Goal: Task Accomplishment & Management: Complete application form

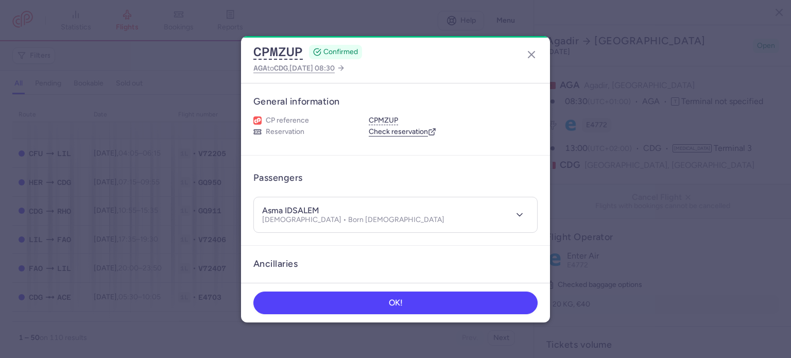
select select "days"
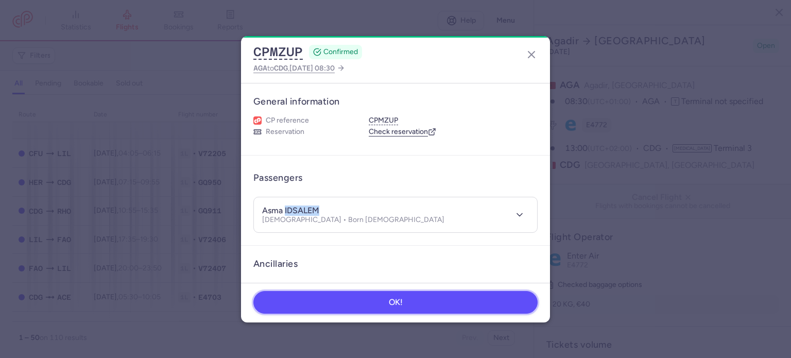
scroll to position [860, 0]
click at [441, 301] on button "OK!" at bounding box center [395, 302] width 284 height 23
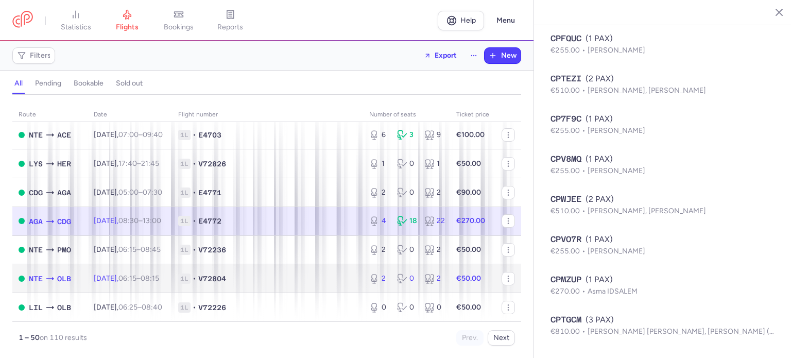
click at [239, 266] on td "1L • V72804" at bounding box center [267, 278] width 191 height 29
type input "2"
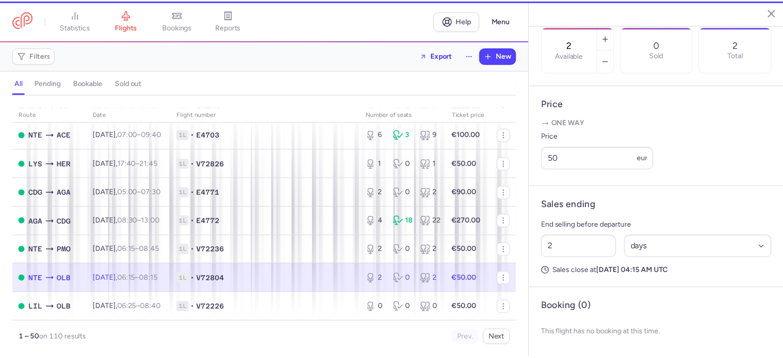
scroll to position [352, 0]
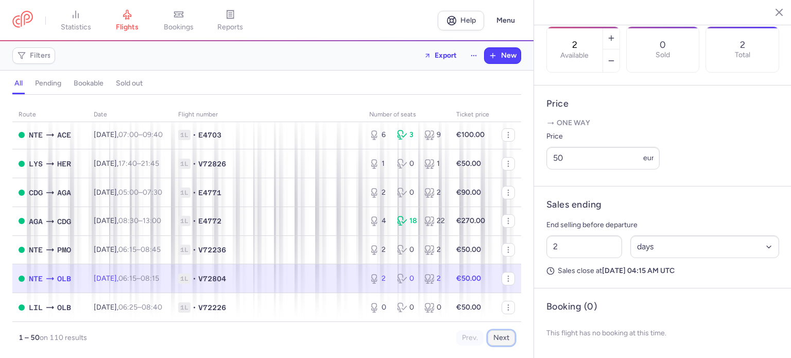
click at [502, 339] on button "Next" at bounding box center [501, 337] width 27 height 15
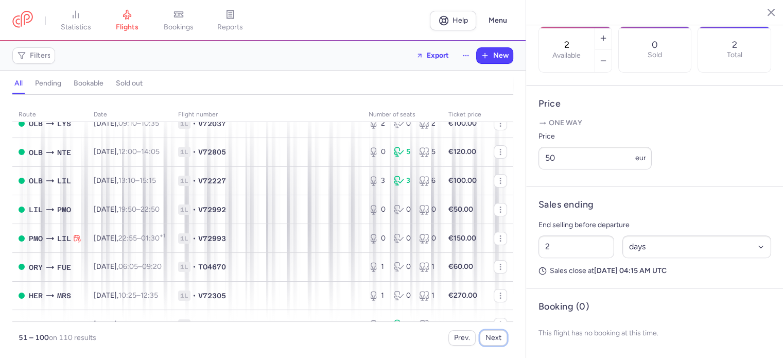
scroll to position [0, 0]
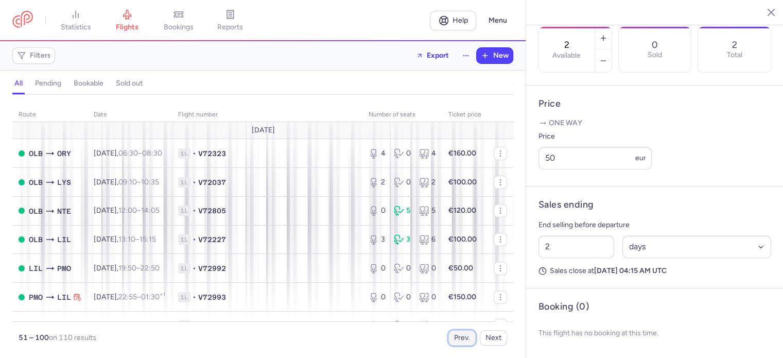
click at [462, 339] on button "Prev." at bounding box center [461, 337] width 27 height 15
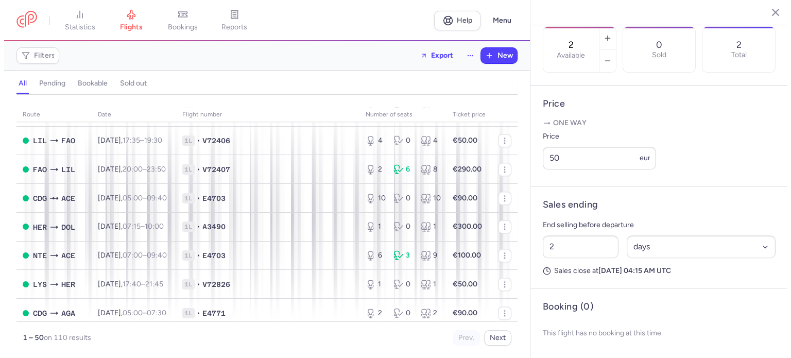
scroll to position [1133, 0]
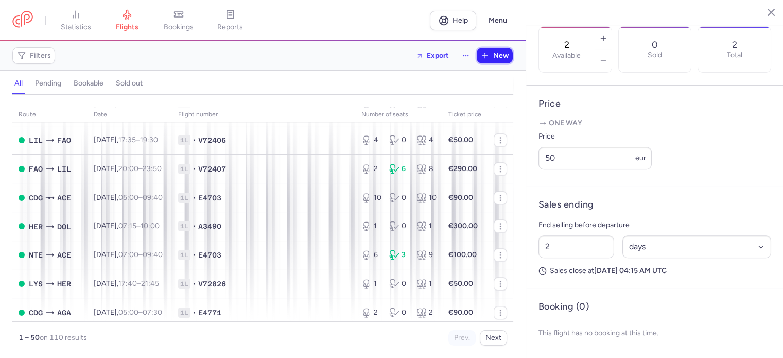
click at [498, 61] on button "New" at bounding box center [495, 55] width 36 height 15
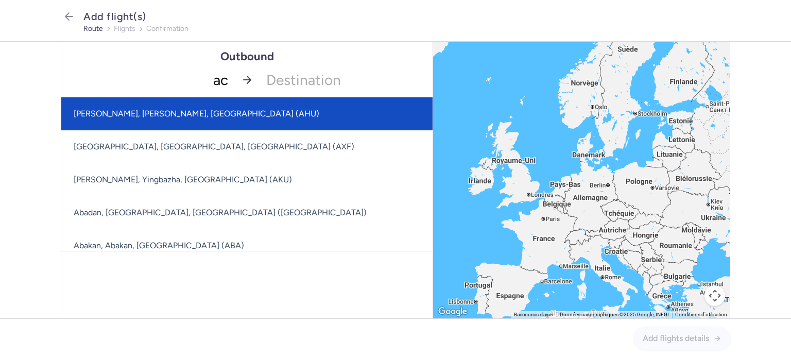
type input "ace"
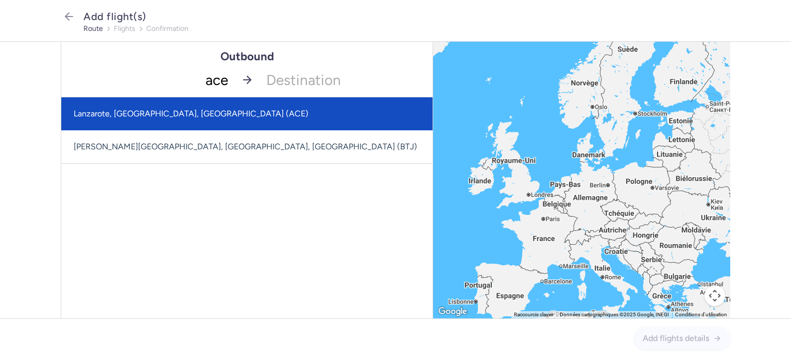
click at [211, 118] on span "Lanzarote, [GEOGRAPHIC_DATA], [GEOGRAPHIC_DATA] (ACE)" at bounding box center [246, 113] width 371 height 33
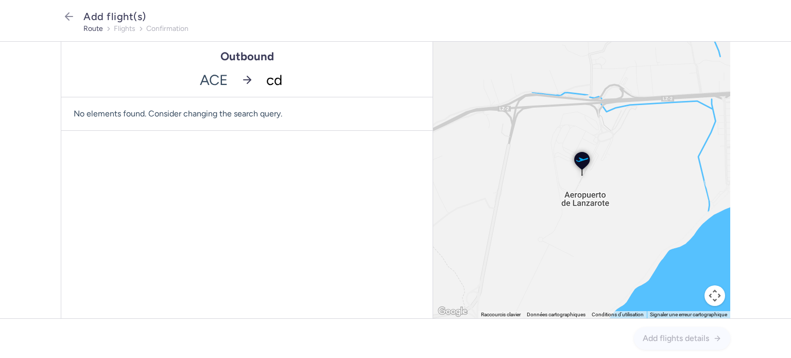
type input "cdg"
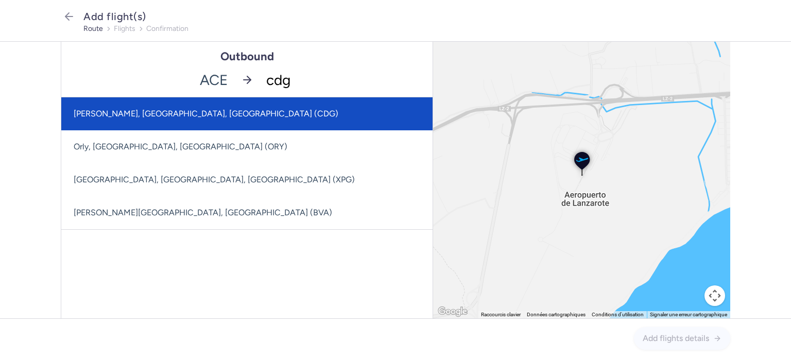
click at [231, 118] on span "[PERSON_NAME], [GEOGRAPHIC_DATA], [GEOGRAPHIC_DATA] (CDG)" at bounding box center [246, 113] width 371 height 33
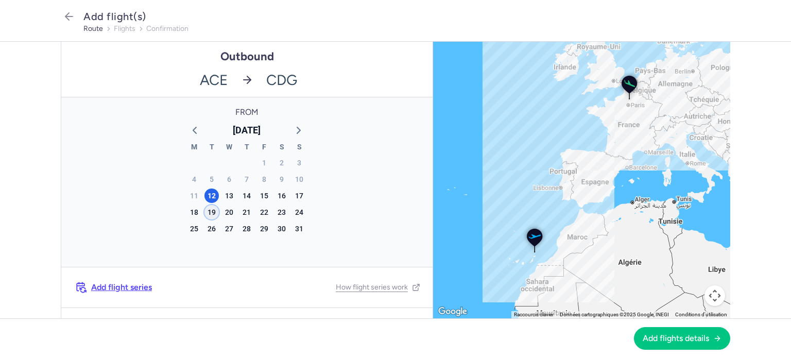
click at [206, 215] on div "19" at bounding box center [211, 212] width 14 height 14
click at [666, 345] on button "Add flights details" at bounding box center [682, 337] width 96 height 23
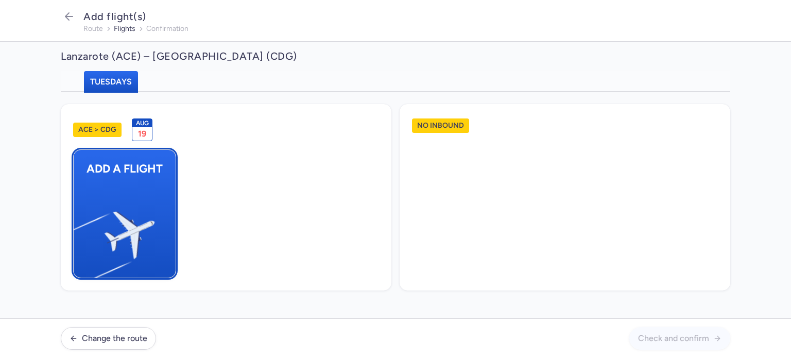
click at [141, 195] on img "button" at bounding box center [79, 231] width 174 height 160
select select "23"
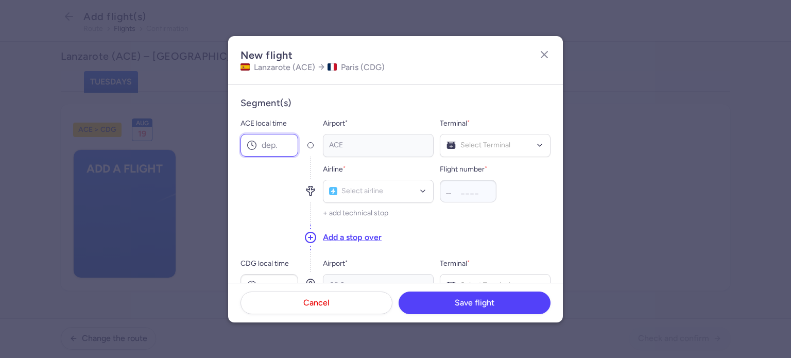
click at [277, 145] on input "ACE local time" at bounding box center [269, 145] width 58 height 23
click at [277, 141] on input "ACE local time" at bounding box center [269, 145] width 58 height 23
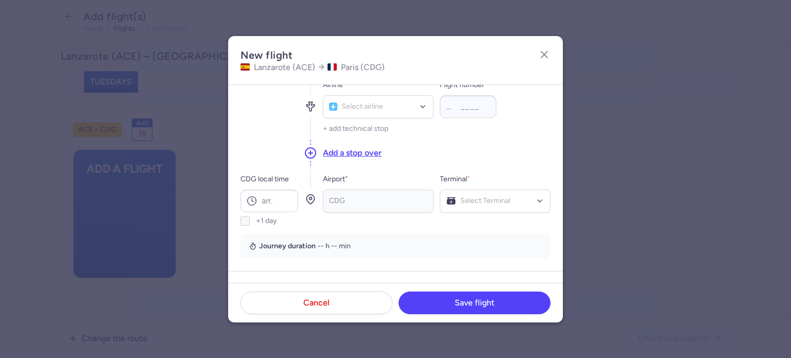
scroll to position [103, 0]
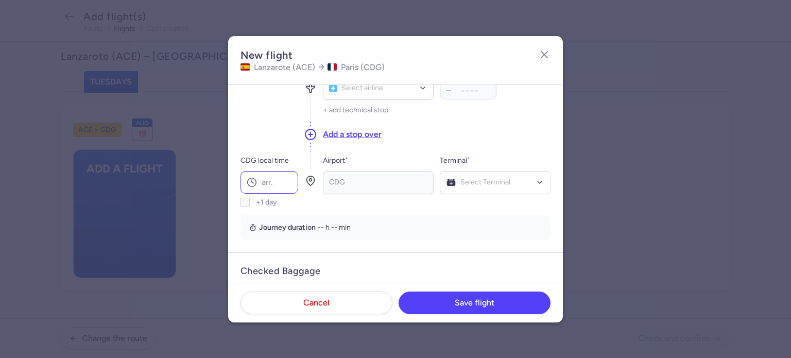
type input "10:45"
click at [276, 183] on input "CDG local time" at bounding box center [269, 182] width 58 height 23
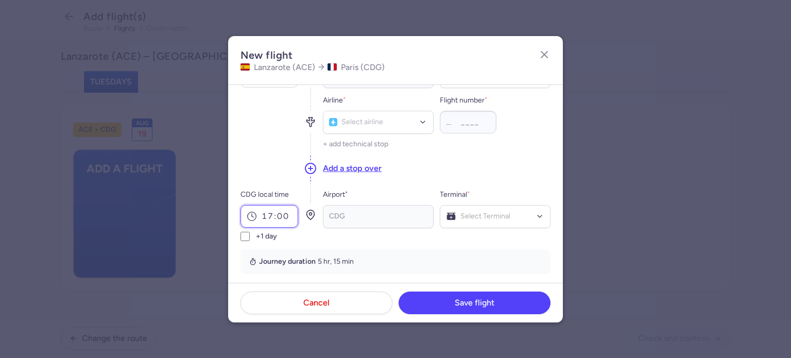
scroll to position [51, 0]
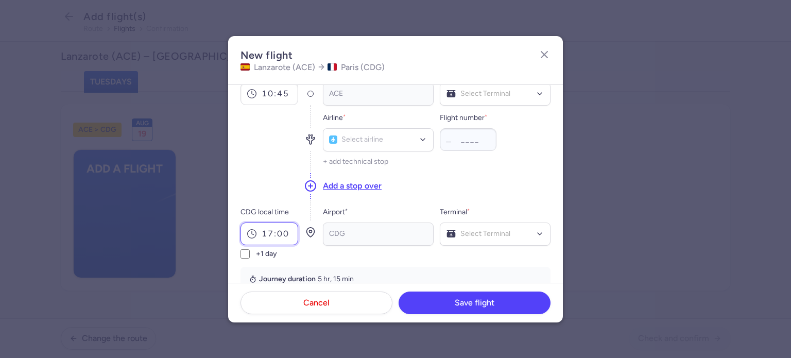
type input "17:00"
click at [339, 186] on button "Add a stop over" at bounding box center [352, 185] width 59 height 11
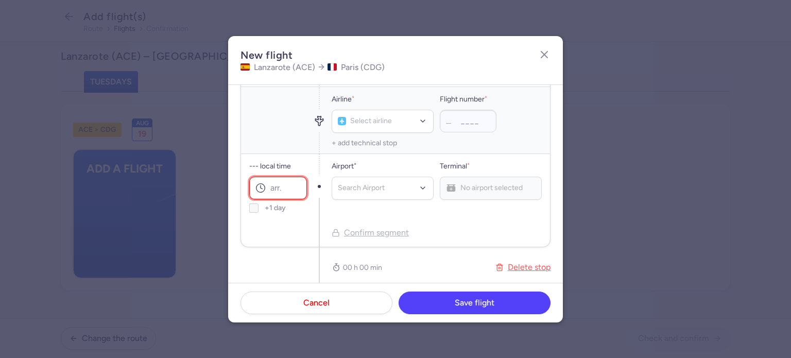
scroll to position [154, 0]
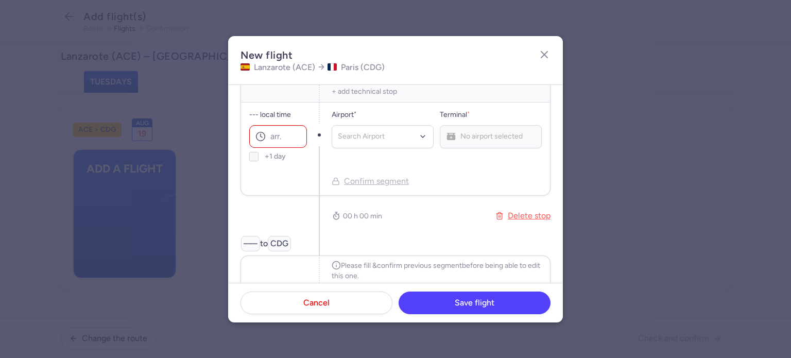
click at [513, 216] on button "Delete stop" at bounding box center [522, 216] width 55 height 28
type input "17:00"
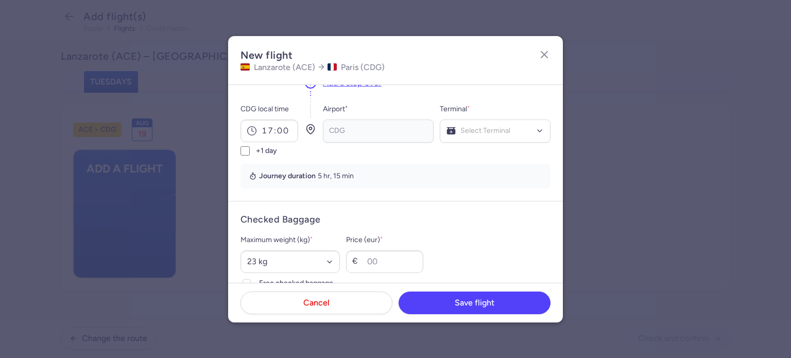
scroll to position [103, 0]
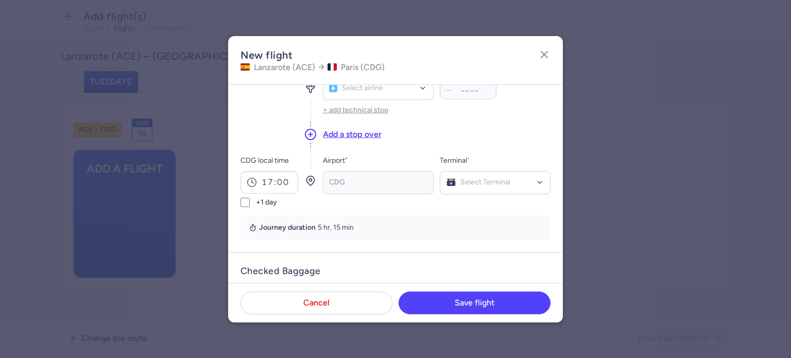
click at [349, 111] on button "+ add technical stop" at bounding box center [355, 110] width 65 height 8
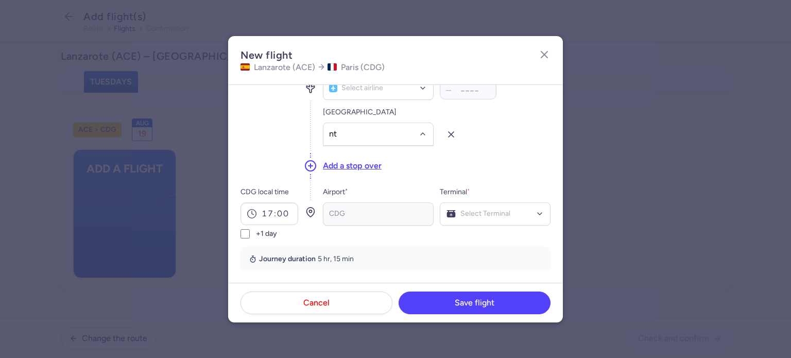
type input "nte"
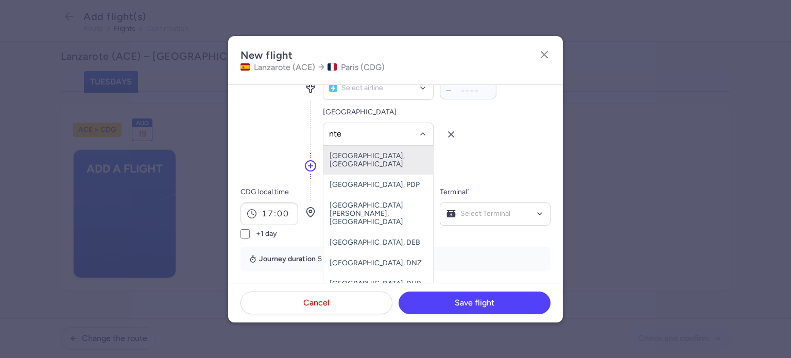
click at [351, 156] on span "[GEOGRAPHIC_DATA], [GEOGRAPHIC_DATA]" at bounding box center [366, 159] width 75 height 17
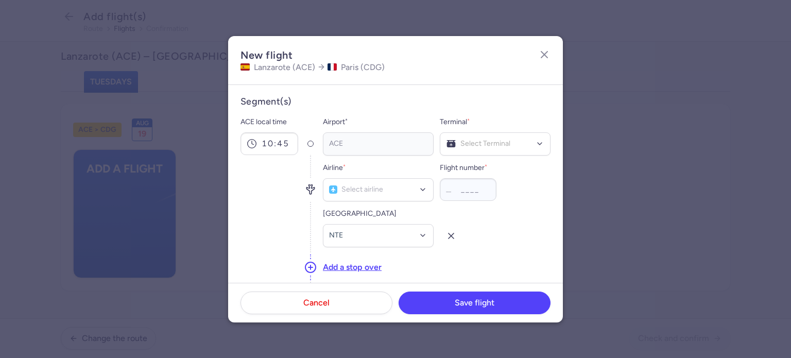
scroll to position [0, 0]
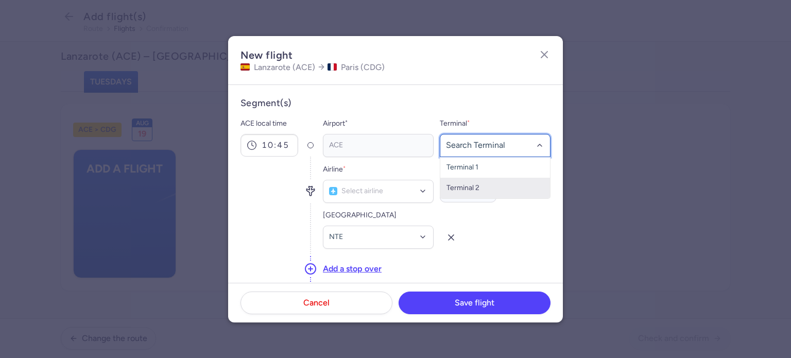
click at [494, 185] on span "Terminal 2" at bounding box center [495, 188] width 110 height 21
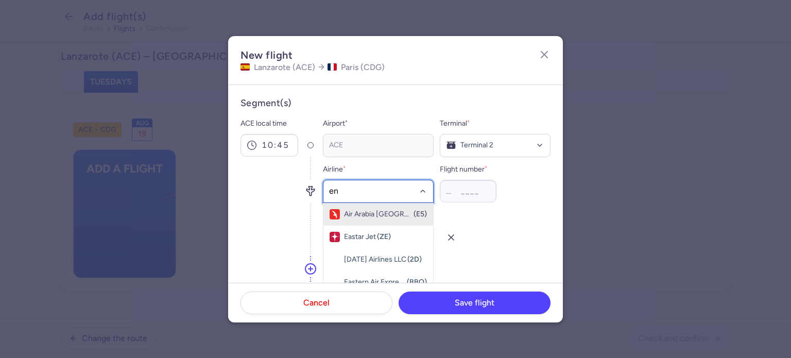
type input "ent"
click at [363, 218] on div "Enter Air (E4)" at bounding box center [377, 214] width 97 height 10
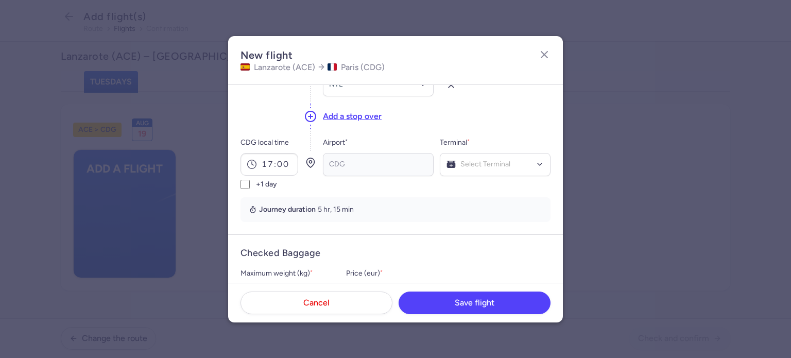
scroll to position [154, 0]
type input "704"
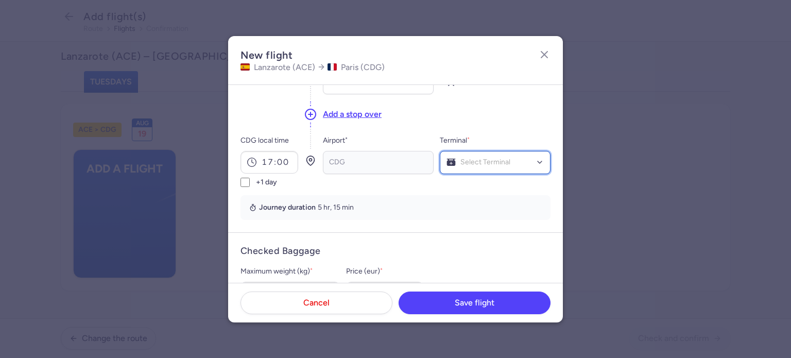
click at [480, 167] on div "Select Terminal" at bounding box center [495, 162] width 111 height 23
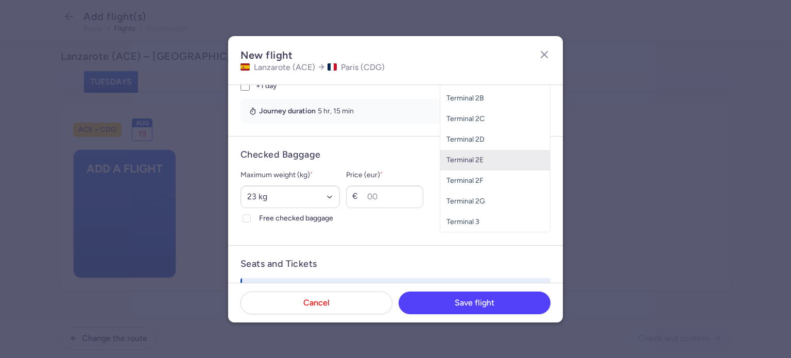
scroll to position [257, 0]
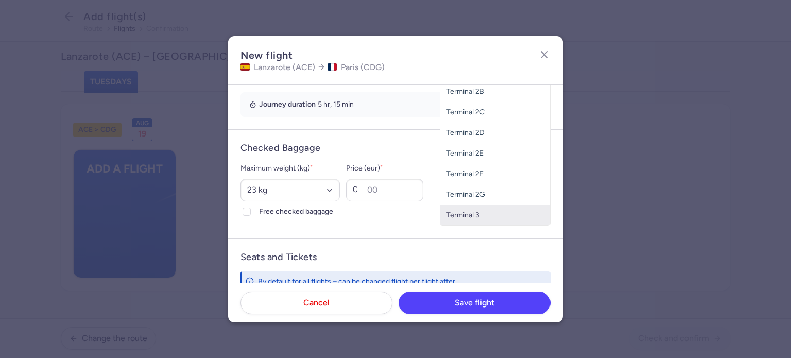
click at [469, 217] on span "Terminal 3" at bounding box center [462, 215] width 33 height 9
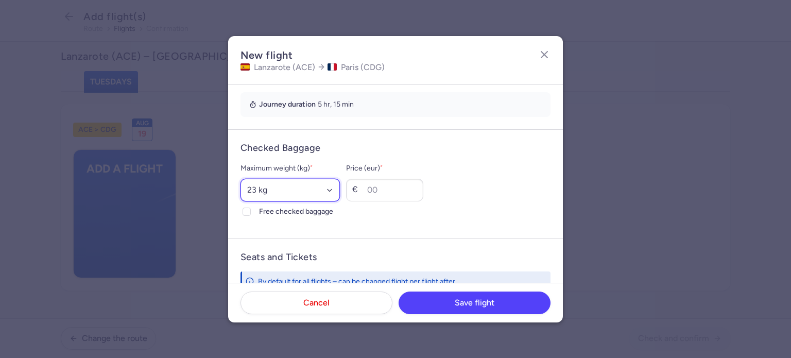
click at [279, 188] on select "Select an option 15 kg 16 kg 17 kg 18 kg 19 kg 20 kg 21 kg 22 kg 23 kg 24 kg 25…" at bounding box center [289, 190] width 99 height 23
select select "20"
click at [240, 179] on select "Select an option 15 kg 16 kg 17 kg 18 kg 19 kg 20 kg 21 kg 22 kg 23 kg 24 kg 25…" at bounding box center [289, 190] width 99 height 23
drag, startPoint x: 399, startPoint y: 192, endPoint x: 433, endPoint y: 192, distance: 33.5
click at [407, 193] on input "Price (eur) *" at bounding box center [384, 190] width 77 height 23
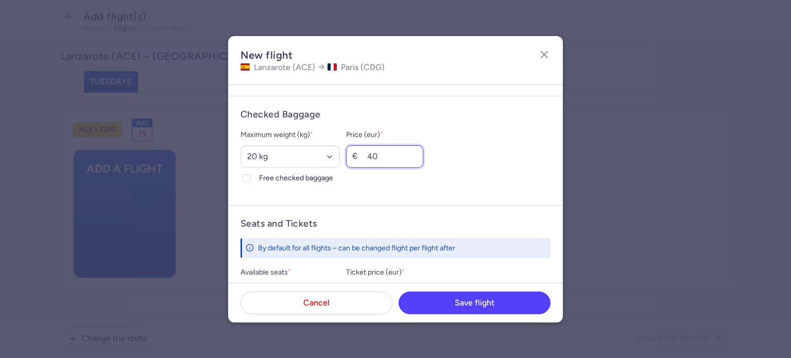
scroll to position [360, 0]
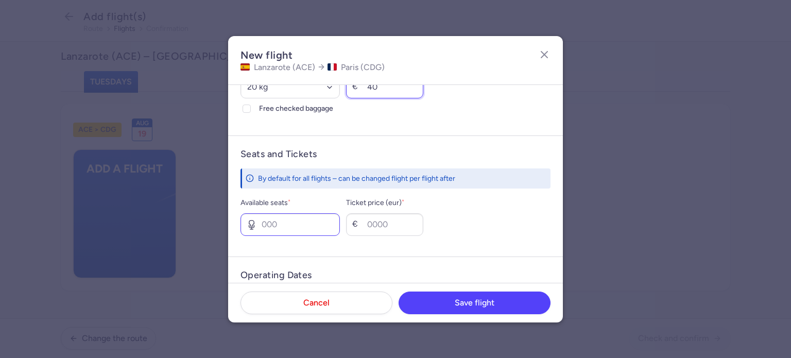
type input "40"
click at [282, 228] on input "Available seats *" at bounding box center [289, 224] width 99 height 23
type input "9"
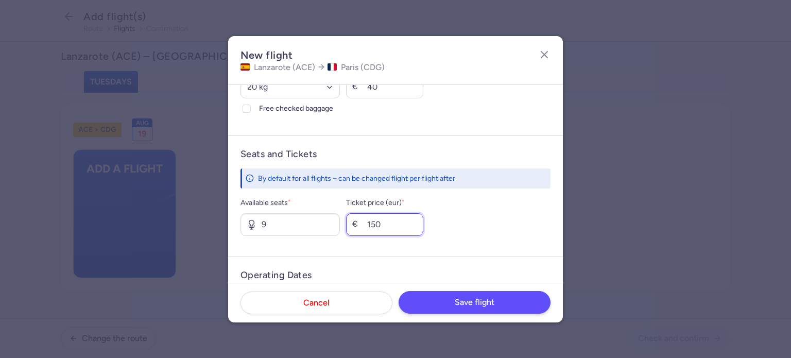
type input "150"
click at [462, 303] on span "Save flight" at bounding box center [475, 302] width 40 height 9
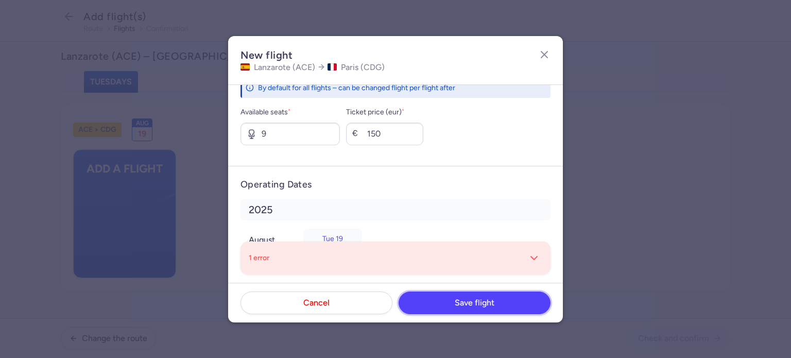
scroll to position [483, 0]
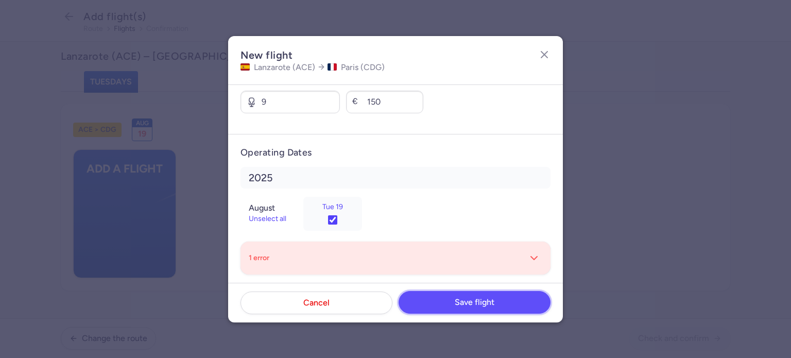
click at [493, 300] on span "Save flight" at bounding box center [475, 302] width 40 height 9
click at [318, 302] on span "Cancel" at bounding box center [316, 302] width 26 height 9
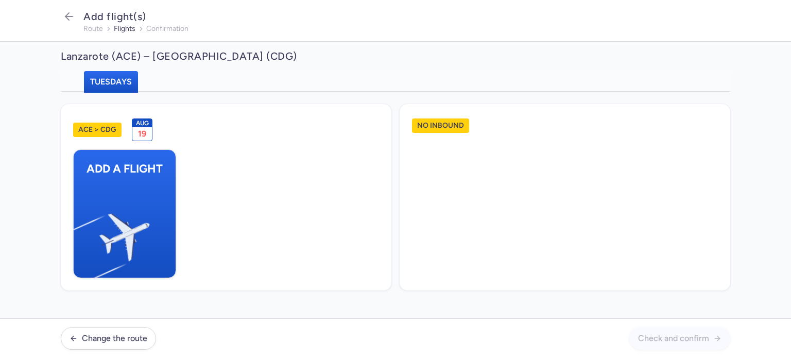
click at [116, 13] on span "Add flight(s)" at bounding box center [114, 16] width 63 height 12
click at [70, 22] on icon "button" at bounding box center [69, 16] width 12 height 12
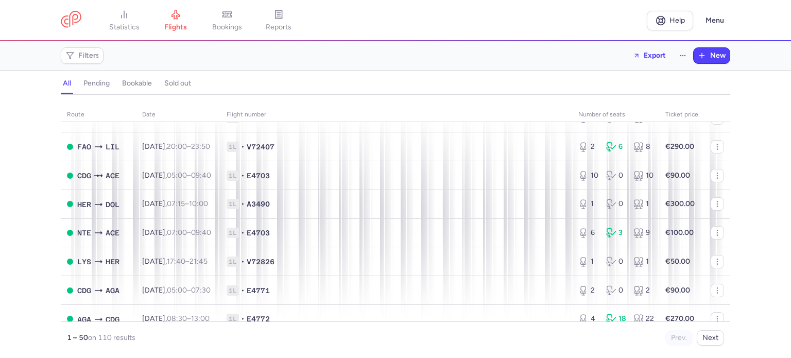
scroll to position [1184, 0]
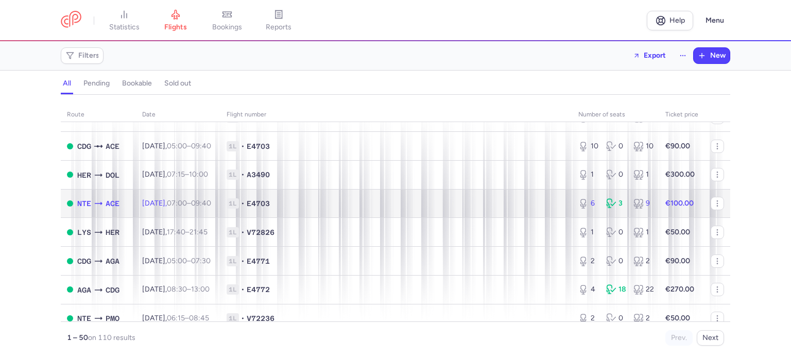
click at [208, 207] on span "07:00 – 09:40 +0" at bounding box center [189, 203] width 44 height 9
select select "days"
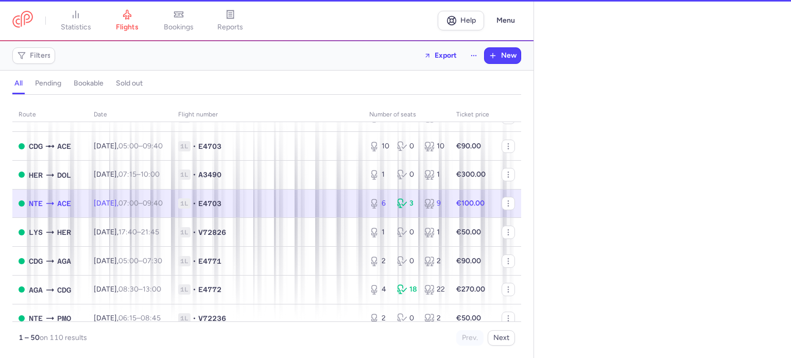
type input "6"
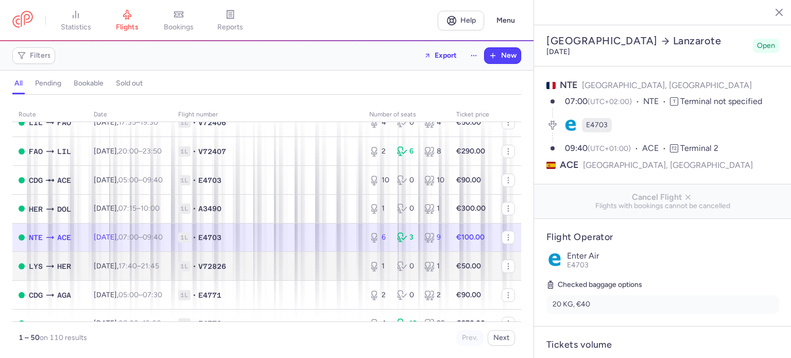
scroll to position [1133, 0]
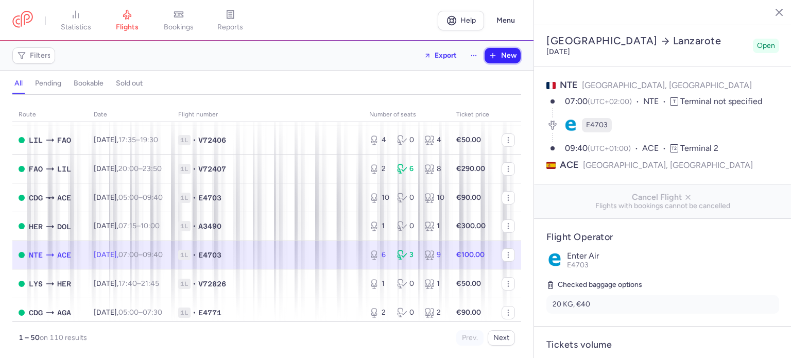
click at [506, 57] on span "New" at bounding box center [508, 55] width 15 height 8
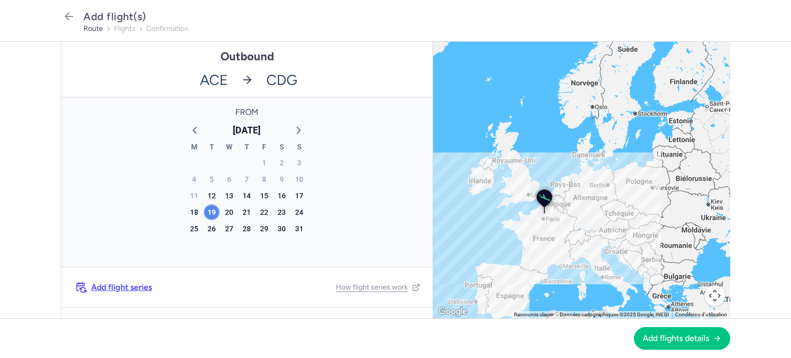
click at [205, 208] on div "19" at bounding box center [211, 212] width 14 height 14
click at [670, 339] on span "Add flights details" at bounding box center [675, 337] width 66 height 9
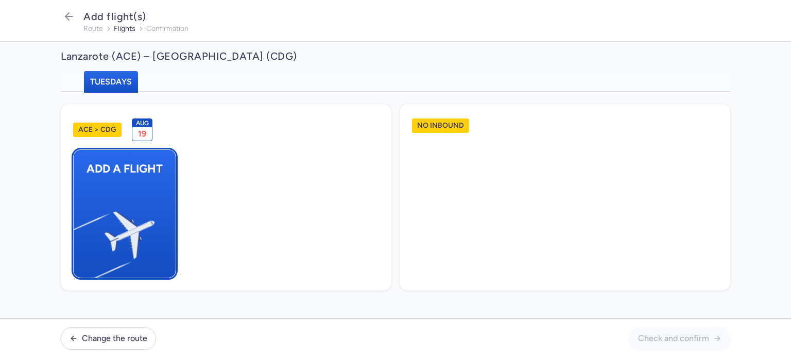
click at [124, 179] on img "button" at bounding box center [79, 231] width 174 height 160
select select "23"
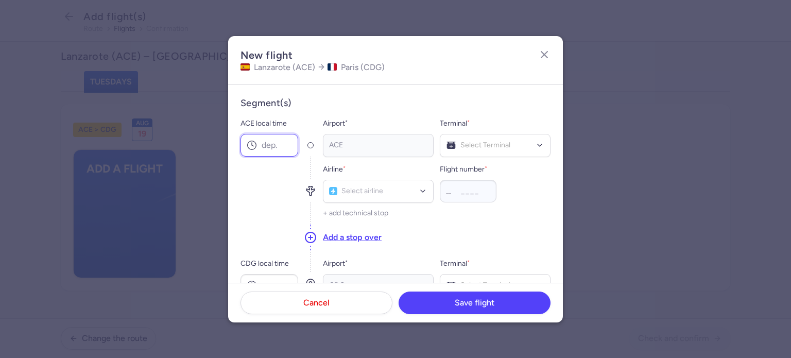
click at [268, 149] on input "ACE local time" at bounding box center [269, 145] width 58 height 23
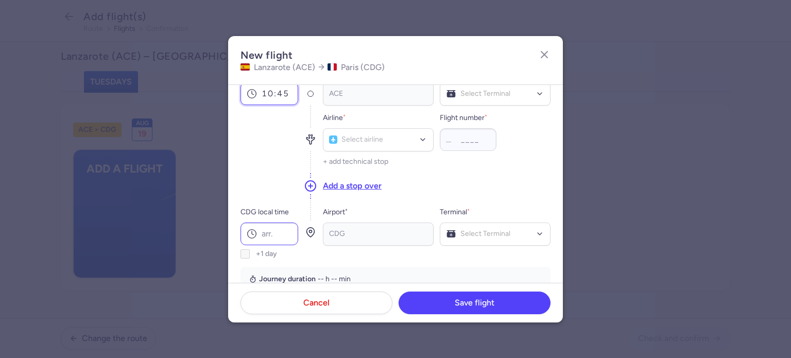
type input "10:45"
click at [273, 232] on input "CDG local time" at bounding box center [269, 233] width 58 height 23
type input "17:00"
click at [345, 188] on button "Add a stop over" at bounding box center [352, 185] width 59 height 11
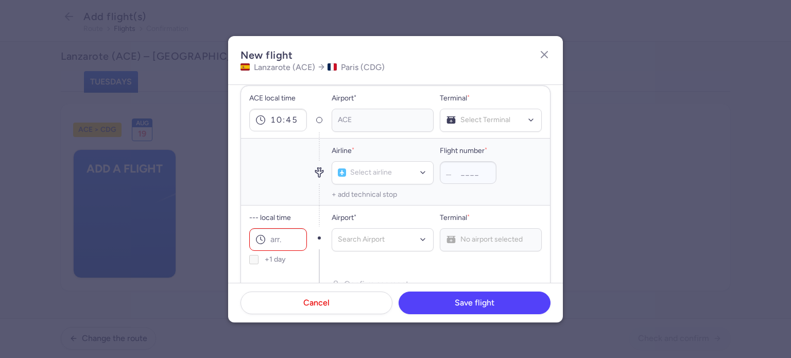
click at [263, 154] on div at bounding box center [278, 171] width 58 height 66
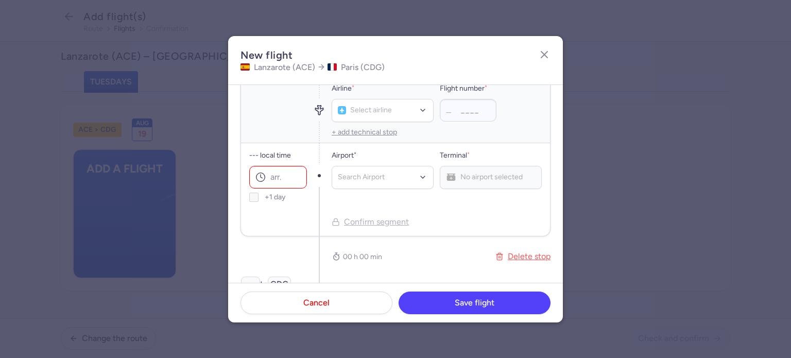
scroll to position [206, 0]
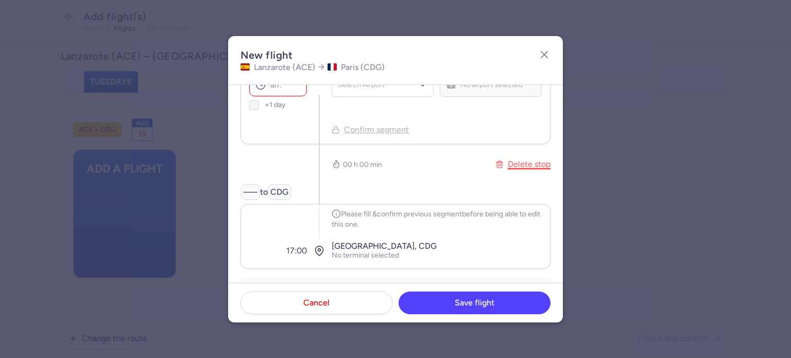
click at [522, 160] on button "Delete stop" at bounding box center [522, 164] width 55 height 28
type input "17:00"
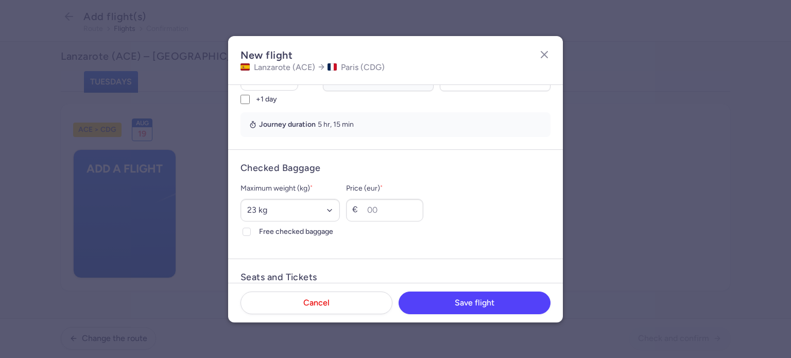
click at [298, 169] on h4 "Checked Baggage" at bounding box center [395, 168] width 310 height 12
click at [265, 210] on select "Select an option 15 kg 16 kg 17 kg 18 kg 19 kg 20 kg 21 kg 22 kg 23 kg 24 kg 25…" at bounding box center [289, 210] width 99 height 23
select select "20"
click at [240, 199] on select "Select an option 15 kg 16 kg 17 kg 18 kg 19 kg 20 kg 21 kg 22 kg 23 kg 24 kg 25…" at bounding box center [289, 210] width 99 height 23
click at [408, 210] on input "Price (eur) *" at bounding box center [384, 210] width 77 height 23
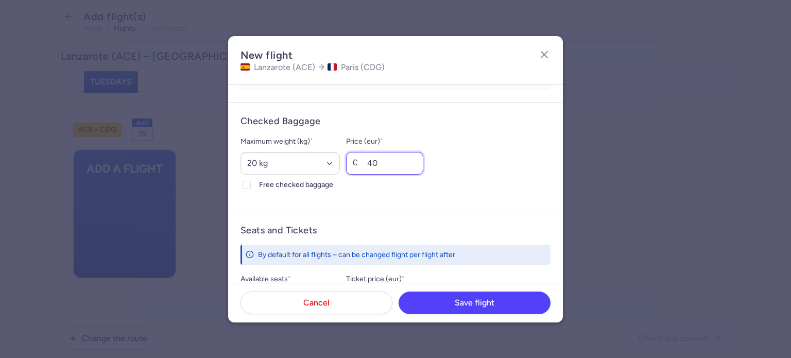
scroll to position [309, 0]
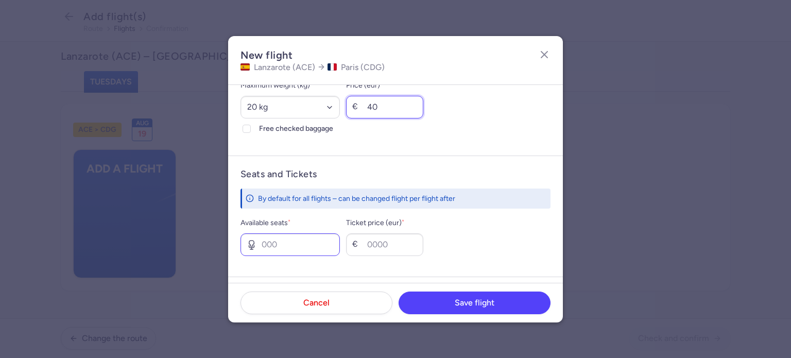
type input "40"
click at [330, 242] on input "Available seats *" at bounding box center [289, 244] width 99 height 23
type input "6"
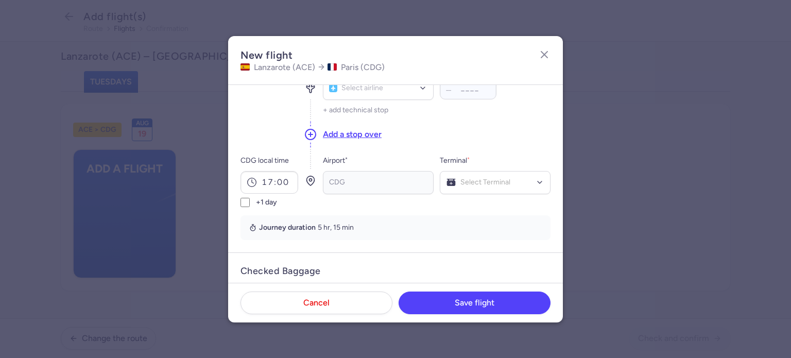
scroll to position [0, 0]
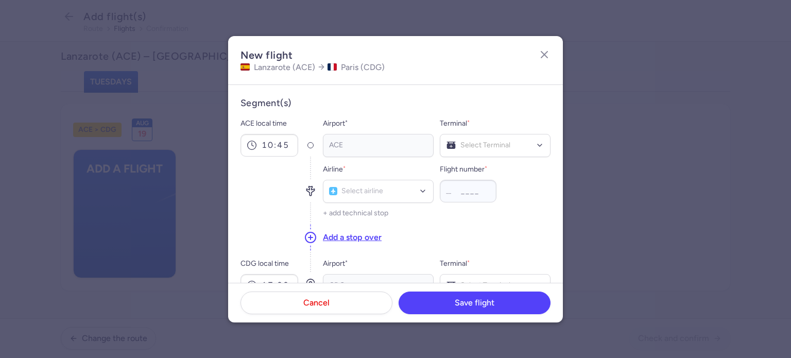
type input "150"
type input "ent"
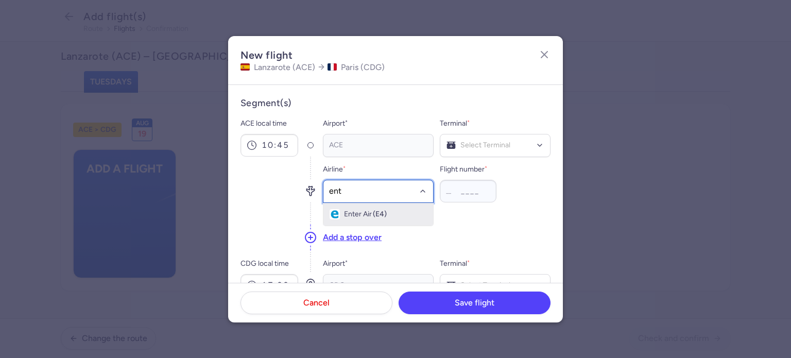
click at [381, 212] on span "(E4)" at bounding box center [380, 214] width 14 height 8
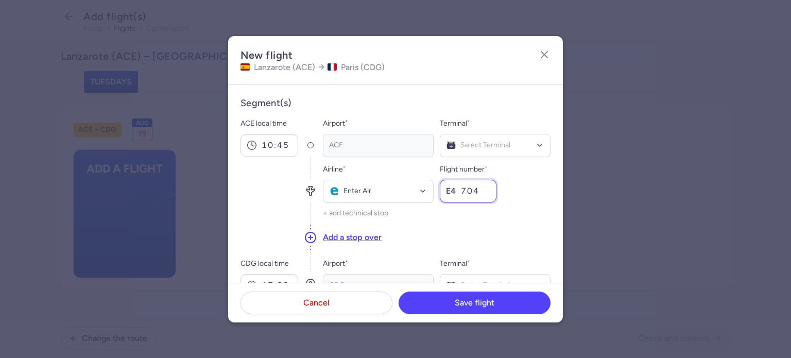
type input "704"
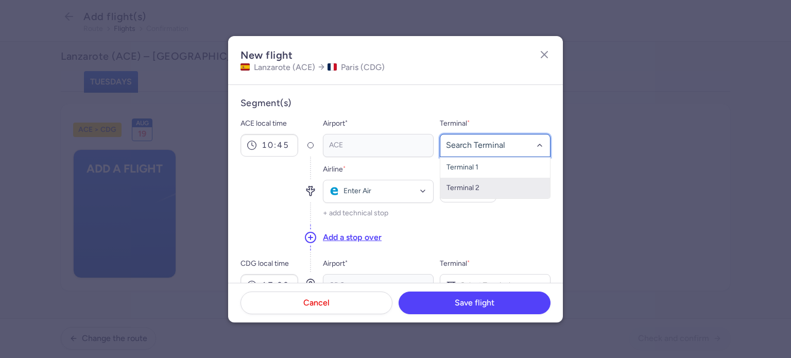
click at [493, 188] on span "Terminal 2" at bounding box center [495, 188] width 110 height 21
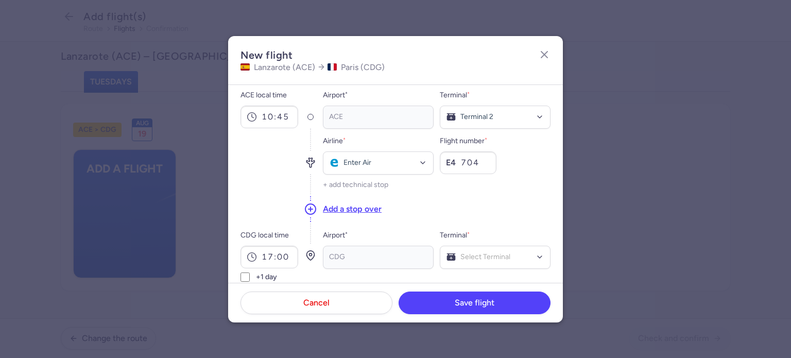
scroll to position [51, 0]
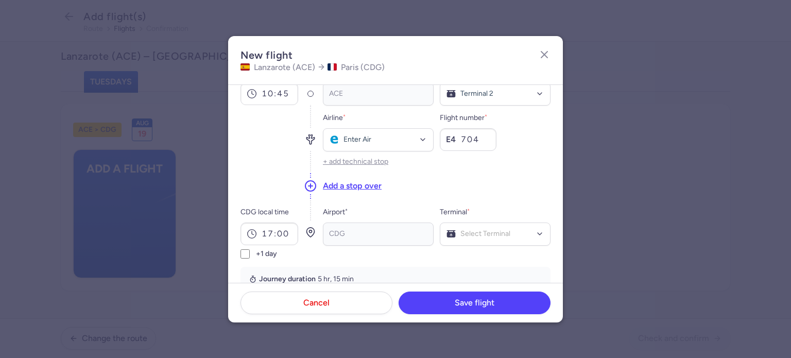
click at [363, 160] on button "+ add technical stop" at bounding box center [355, 162] width 65 height 8
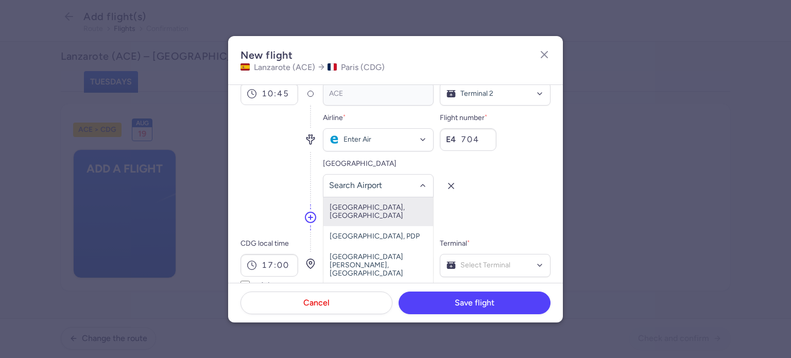
click at [366, 209] on span "[GEOGRAPHIC_DATA], [GEOGRAPHIC_DATA]" at bounding box center [378, 211] width 110 height 29
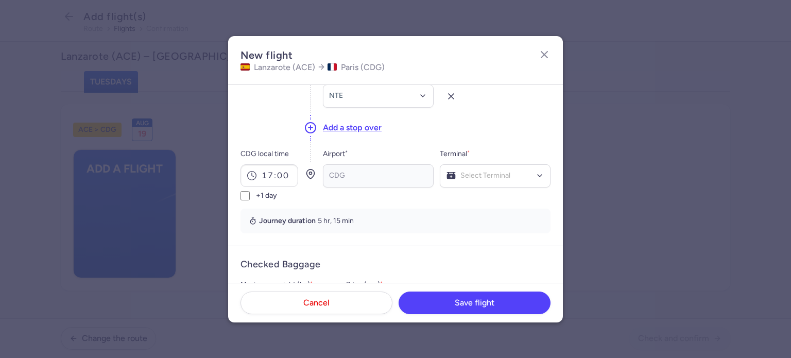
scroll to position [154, 0]
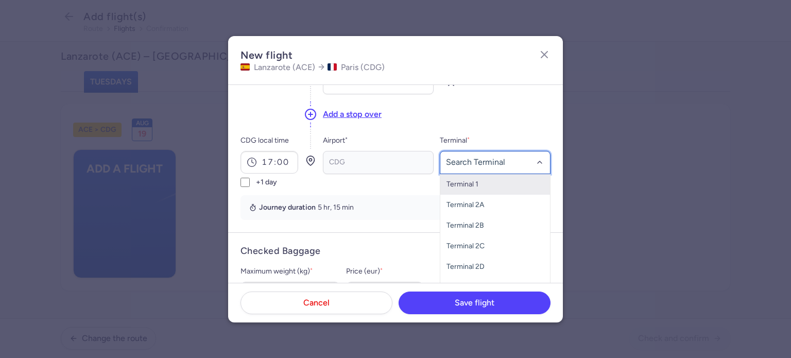
click at [470, 168] on div at bounding box center [495, 162] width 111 height 23
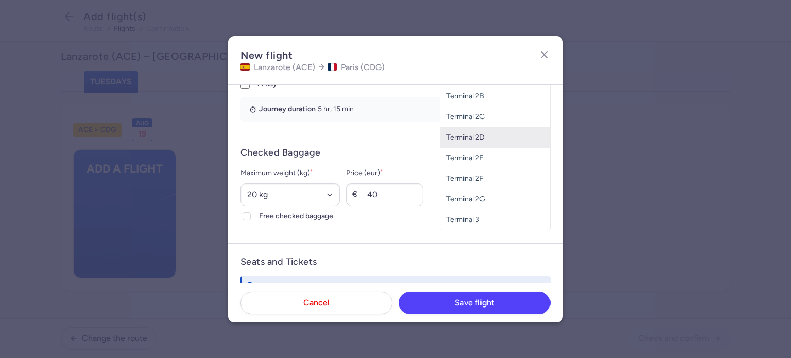
scroll to position [257, 0]
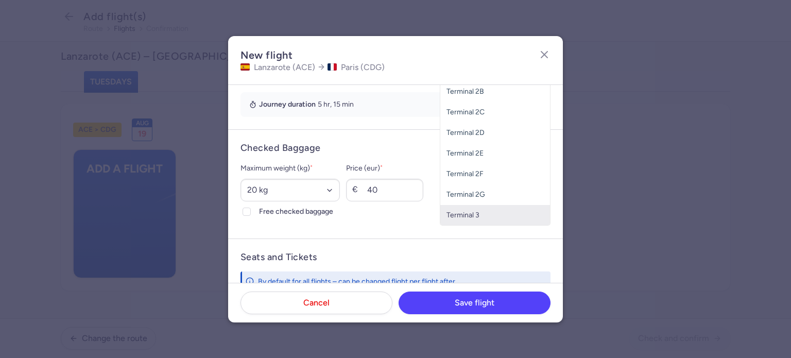
click at [474, 217] on span "Terminal 3" at bounding box center [462, 215] width 33 height 9
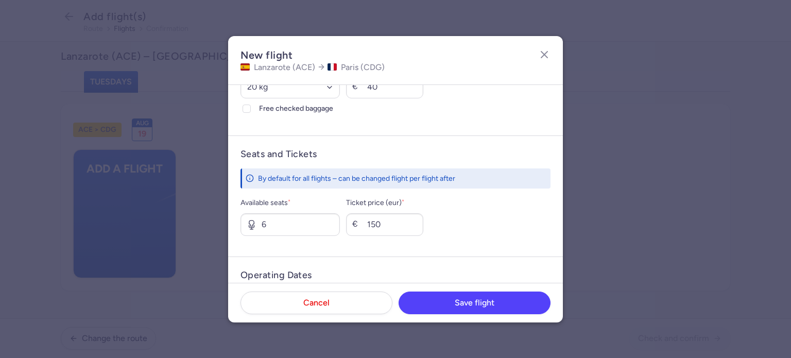
scroll to position [450, 0]
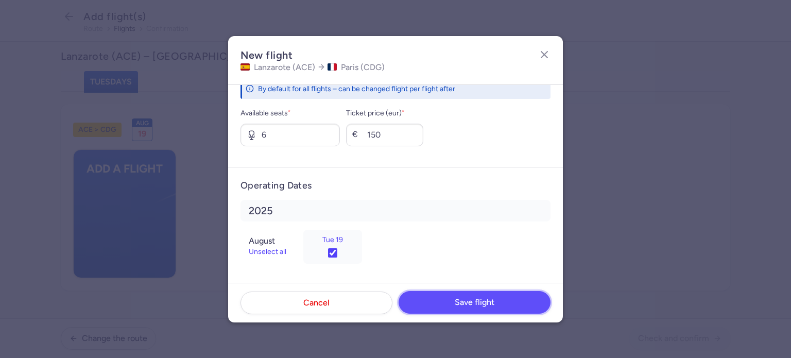
click at [492, 308] on button "Save flight" at bounding box center [474, 302] width 152 height 23
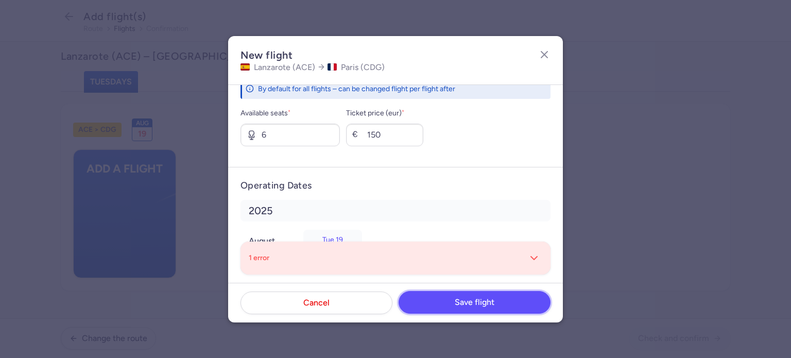
click at [492, 308] on button "Save flight" at bounding box center [474, 302] width 152 height 23
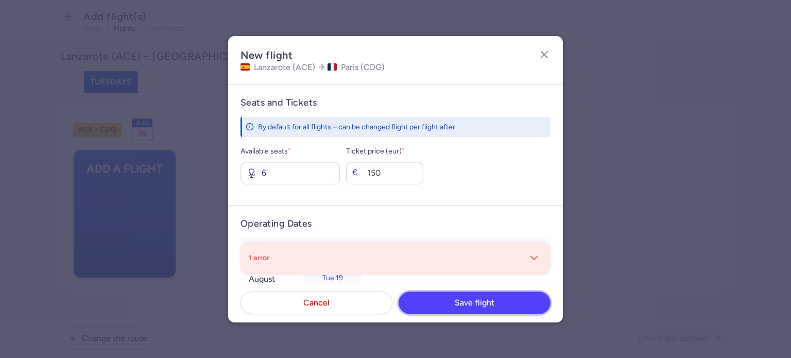
scroll to position [483, 0]
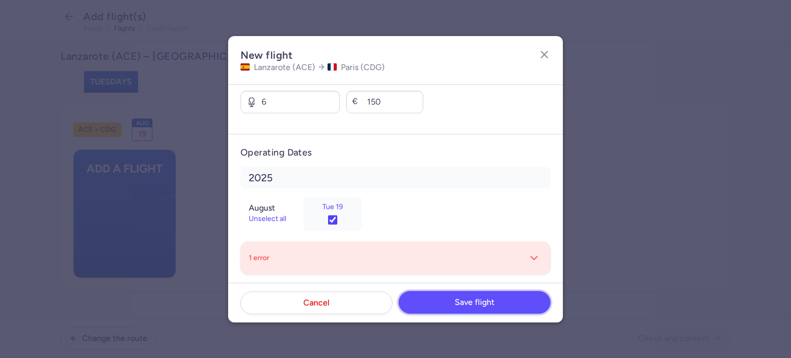
click at [497, 305] on button "Save flight" at bounding box center [474, 302] width 152 height 23
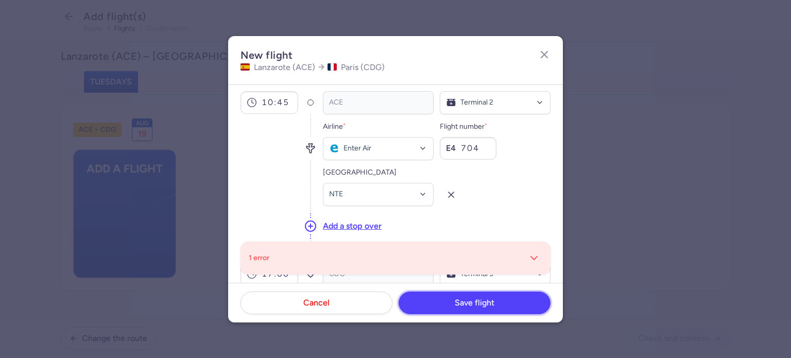
scroll to position [0, 0]
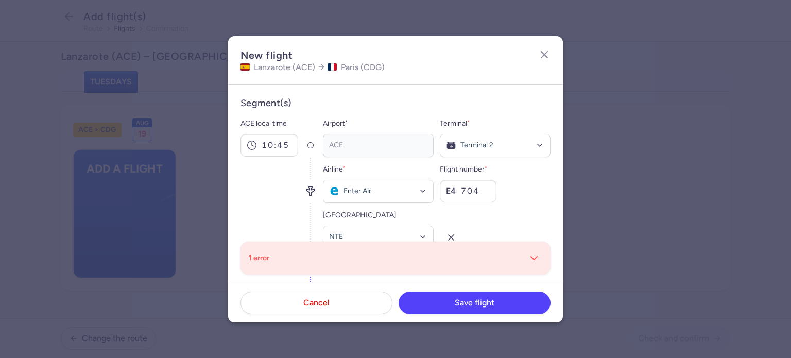
click at [534, 197] on div "Flight number * E4 704" at bounding box center [495, 182] width 111 height 39
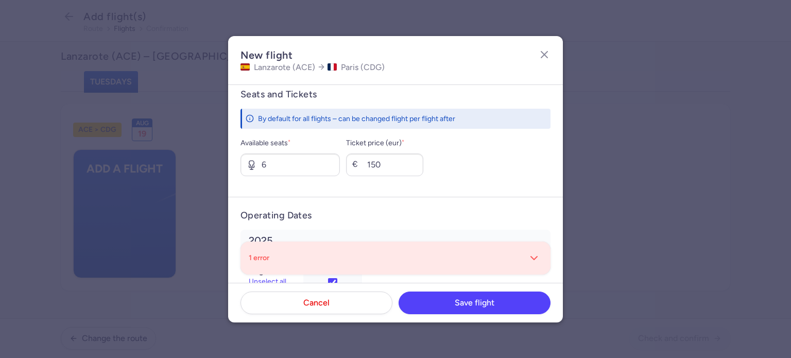
scroll to position [483, 0]
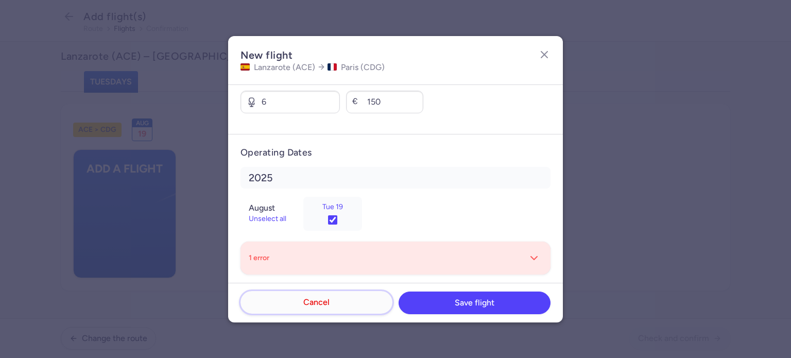
click at [329, 300] on button "Cancel" at bounding box center [316, 302] width 152 height 23
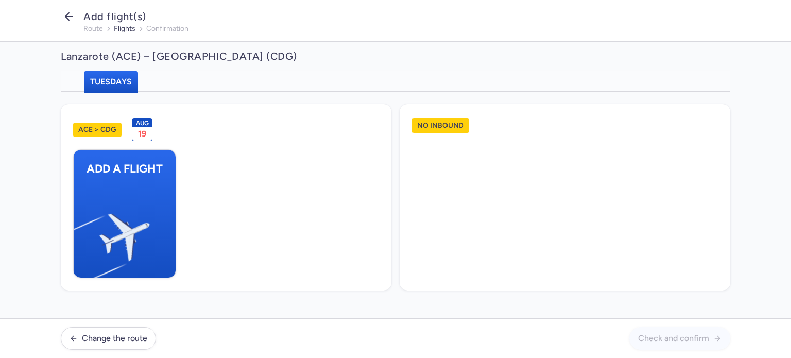
click at [66, 18] on icon "button" at bounding box center [69, 16] width 12 height 12
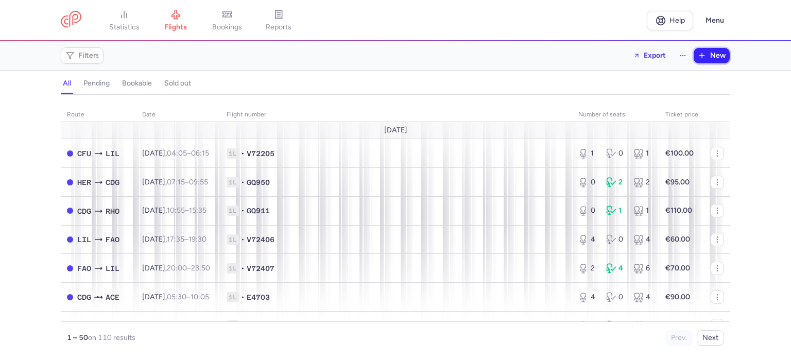
click at [717, 59] on span "New" at bounding box center [717, 55] width 15 height 8
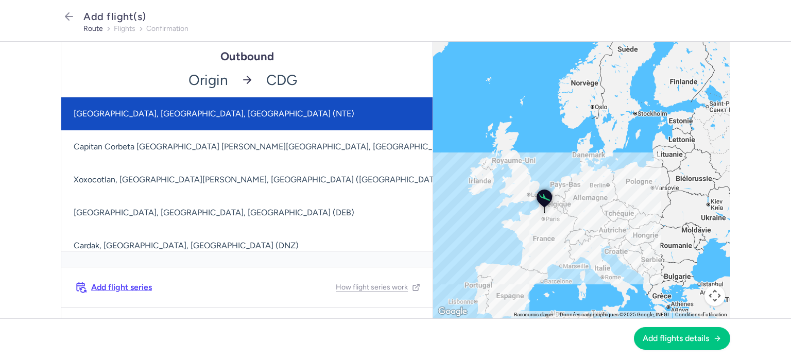
drag, startPoint x: 224, startPoint y: 81, endPoint x: 178, endPoint y: 80, distance: 46.3
type input "fue"
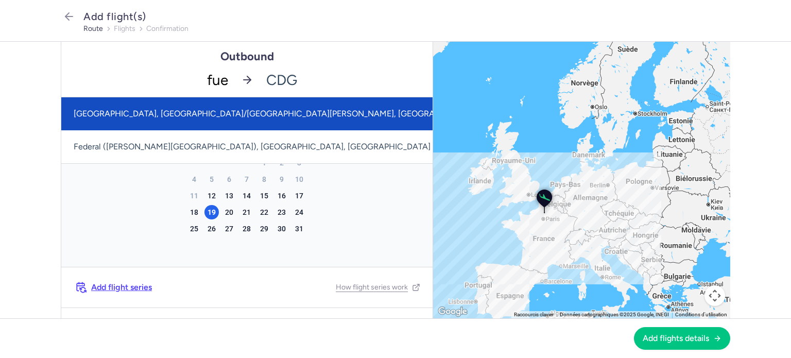
click at [185, 116] on span "[GEOGRAPHIC_DATA], [GEOGRAPHIC_DATA]/[GEOGRAPHIC_DATA][PERSON_NAME], [GEOGRAPHI…" at bounding box center [289, 114] width 430 height 10
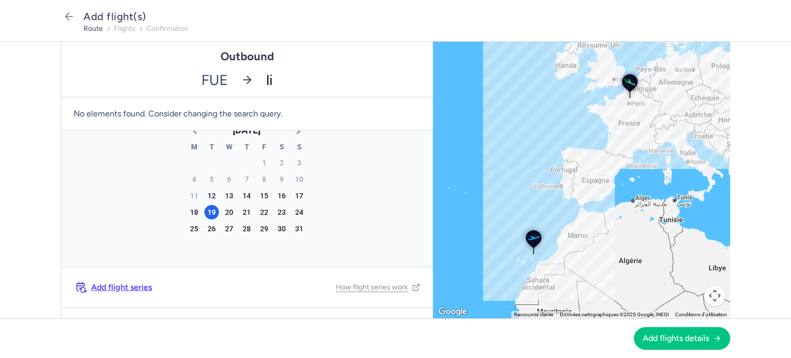
type input "lil"
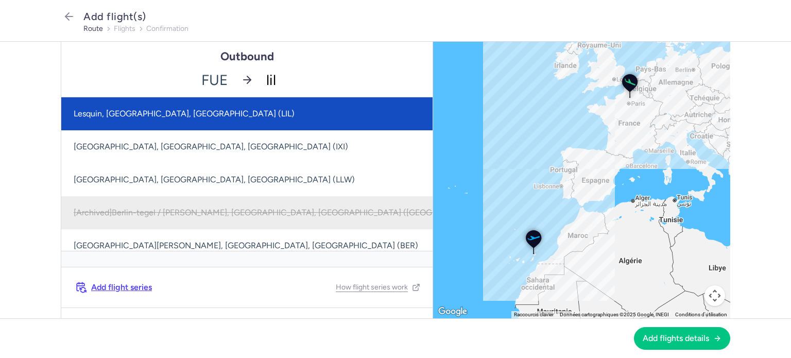
click at [274, 118] on span "Lesquin, [GEOGRAPHIC_DATA], [GEOGRAPHIC_DATA] (LIL)" at bounding box center [282, 113] width 443 height 33
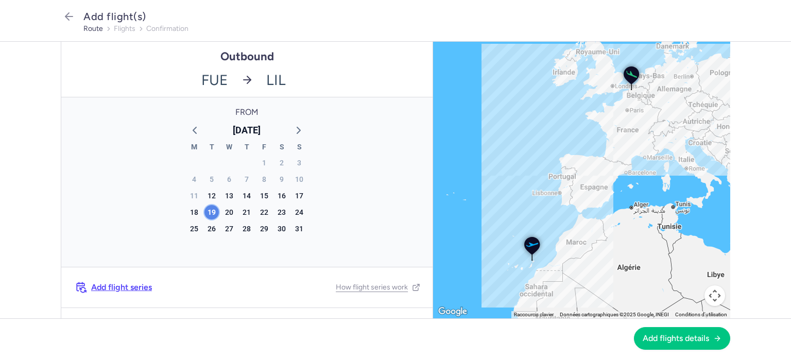
click at [213, 214] on div "19" at bounding box center [211, 212] width 14 height 14
click at [678, 342] on span "Add flights details" at bounding box center [675, 337] width 66 height 9
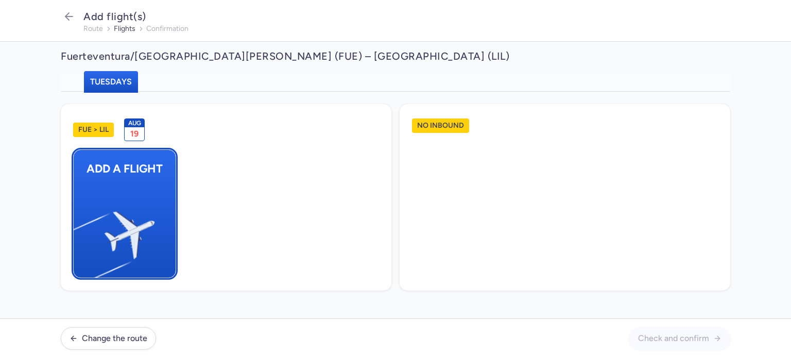
click at [130, 177] on img "button" at bounding box center [79, 231] width 174 height 160
select select "23"
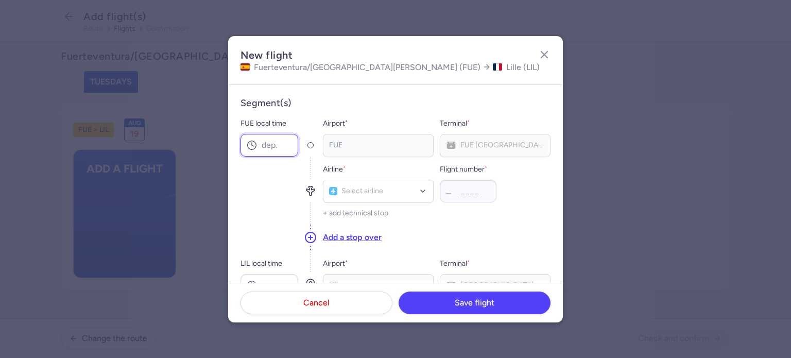
click at [285, 146] on input "FUE local time" at bounding box center [269, 145] width 58 height 23
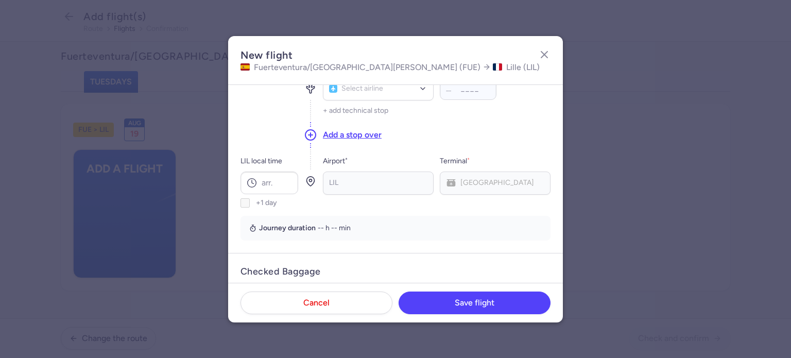
scroll to position [103, 0]
type input "13:15"
click at [275, 191] on input "LIL local time" at bounding box center [269, 182] width 58 height 23
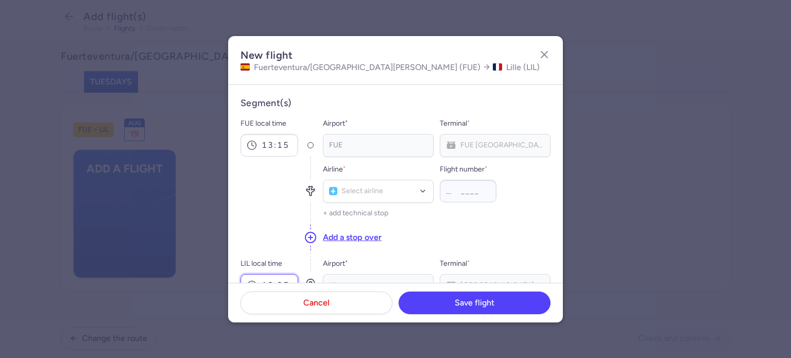
type input "18:25"
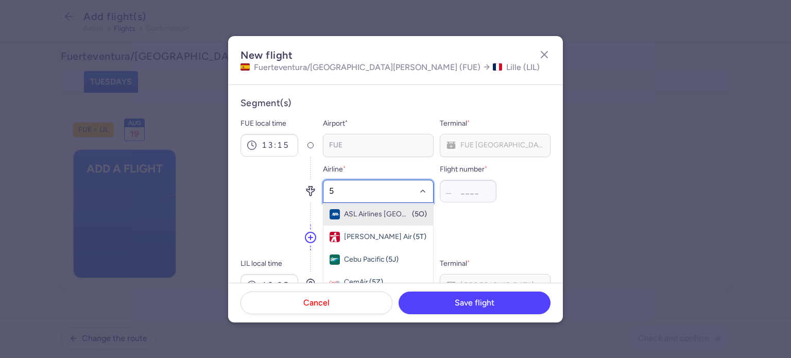
type input "5o"
click at [393, 222] on span "ASL Airlines France (5O)" at bounding box center [378, 214] width 110 height 23
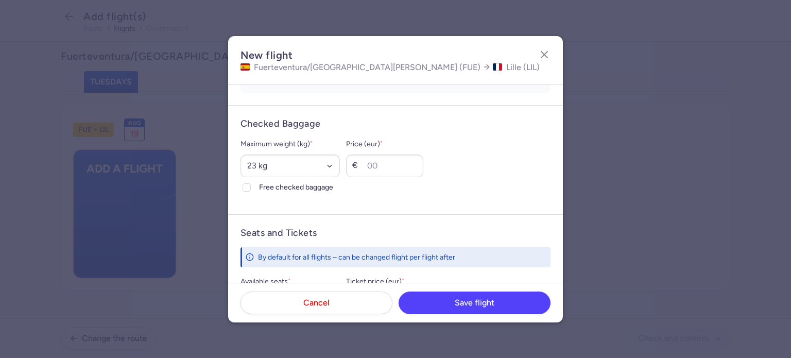
scroll to position [257, 0]
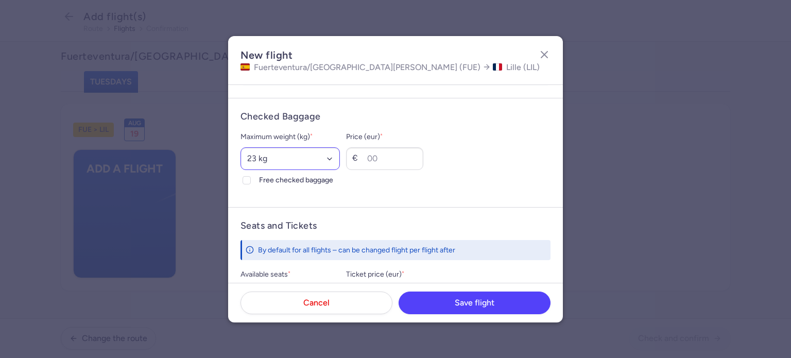
type input "746"
click at [317, 159] on select "Select an option 15 kg 16 kg 17 kg 18 kg 19 kg 20 kg 21 kg 22 kg 23 kg 24 kg 25…" at bounding box center [289, 158] width 99 height 23
select select "20"
click at [240, 147] on select "Select an option 15 kg 16 kg 17 kg 18 kg 19 kg 20 kg 21 kg 22 kg 23 kg 24 kg 25…" at bounding box center [289, 158] width 99 height 23
click at [405, 157] on input "Price (eur) *" at bounding box center [384, 158] width 77 height 23
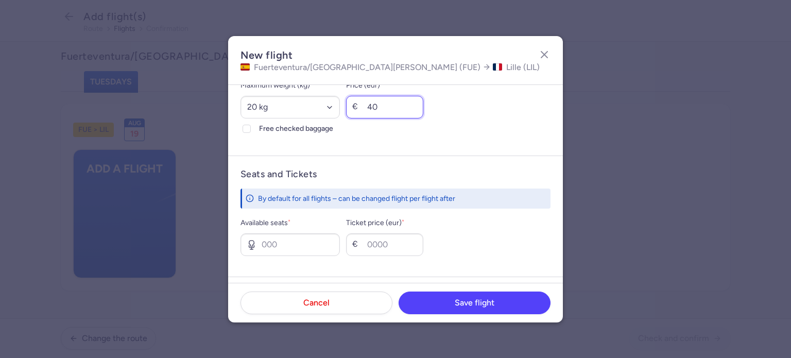
scroll to position [412, 0]
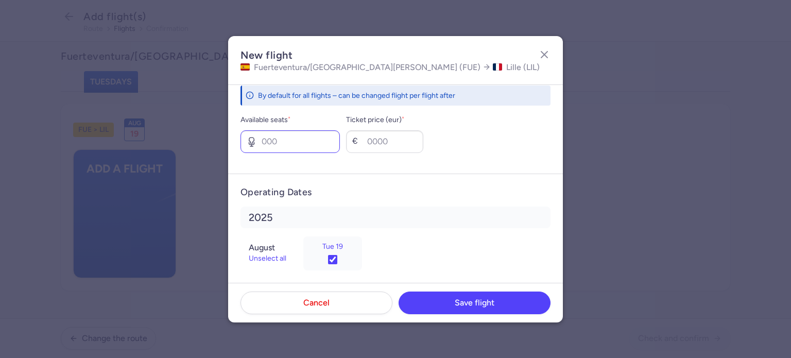
type input "40"
click at [319, 140] on input "Available seats *" at bounding box center [289, 141] width 99 height 23
type input "2"
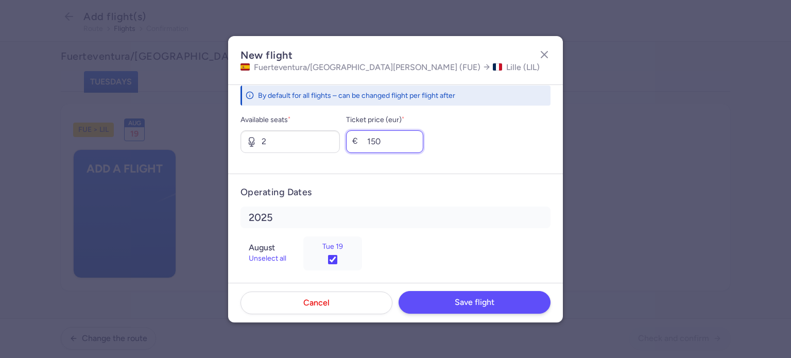
type input "150"
click at [461, 306] on span "Save flight" at bounding box center [475, 302] width 40 height 9
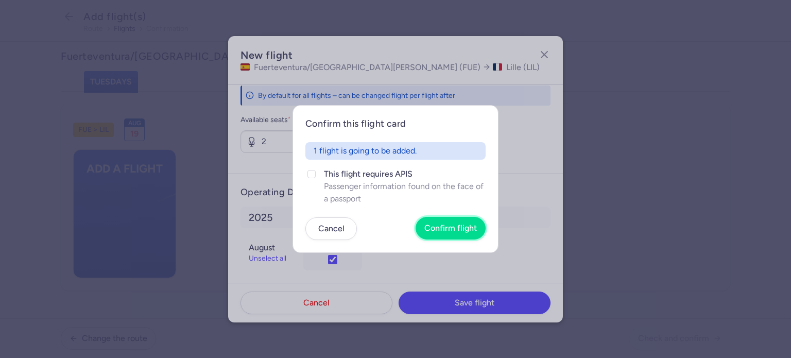
click at [455, 228] on span "Confirm flight" at bounding box center [450, 227] width 53 height 9
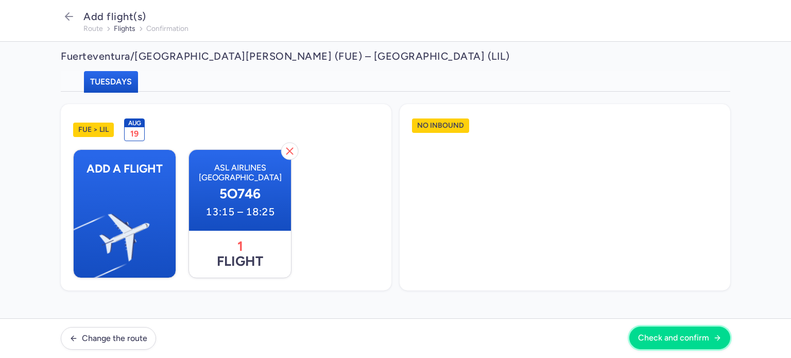
click at [694, 339] on span "Check and confirm" at bounding box center [673, 337] width 71 height 9
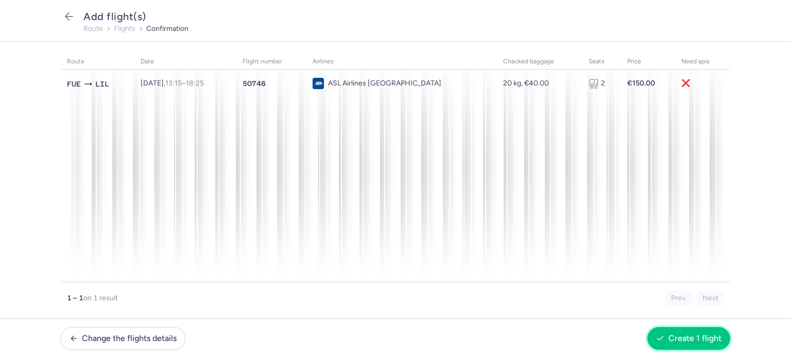
click at [694, 339] on span "Create 1 flight" at bounding box center [694, 338] width 53 height 9
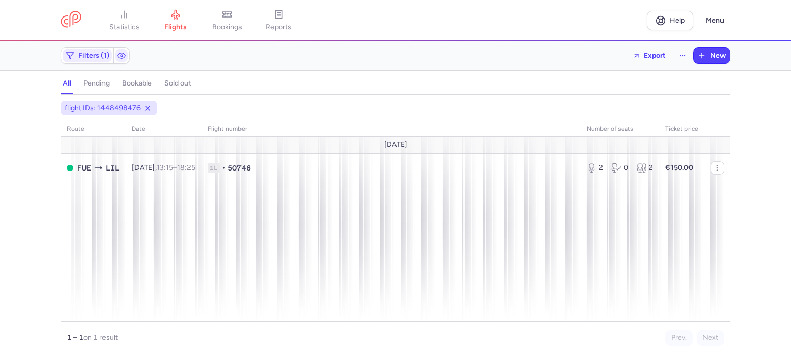
click at [334, 343] on div "1 – 1 on 1 result Prev. Next" at bounding box center [395, 334] width 669 height 24
click at [180, 26] on span "flights" at bounding box center [175, 27] width 23 height 9
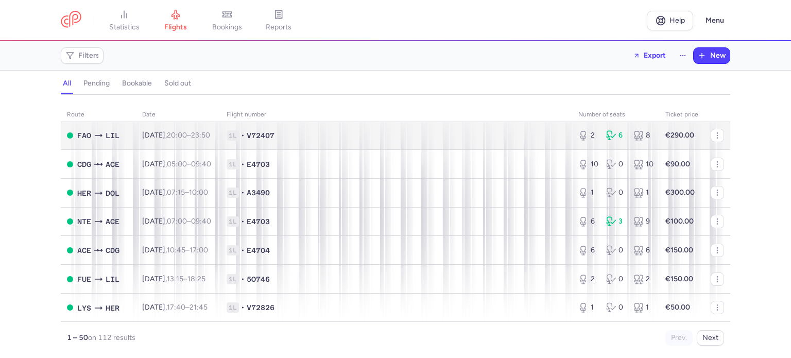
scroll to position [1184, 0]
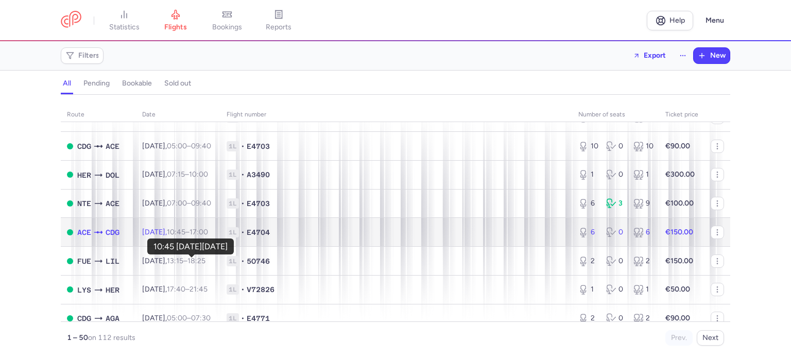
click at [194, 247] on td "[DATE] 10:45 – 17:00 +0" at bounding box center [178, 232] width 84 height 29
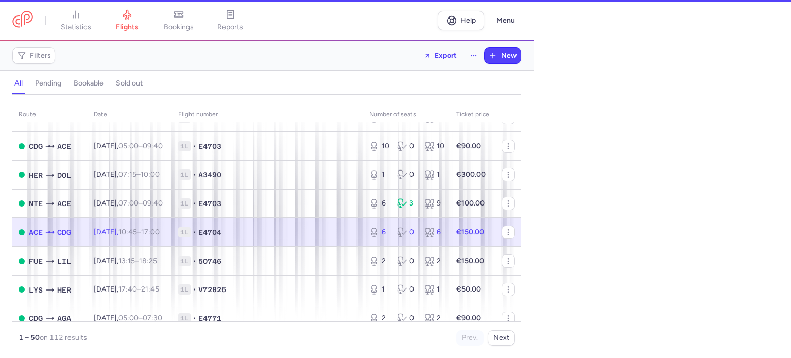
select select "days"
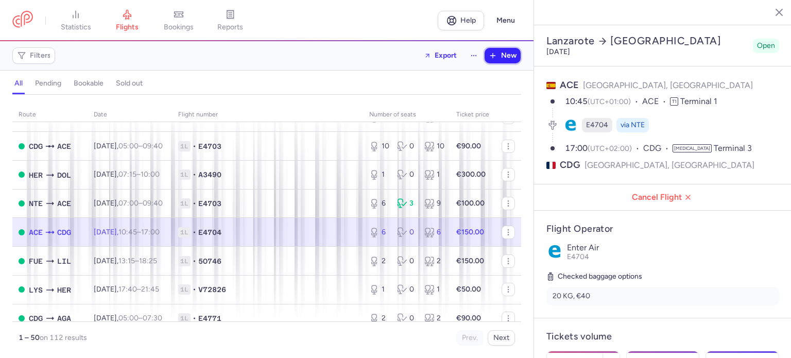
click at [510, 62] on button "New" at bounding box center [502, 55] width 36 height 15
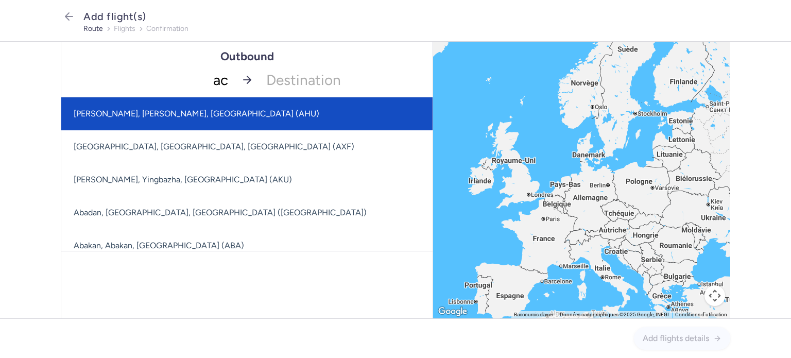
type input "ace"
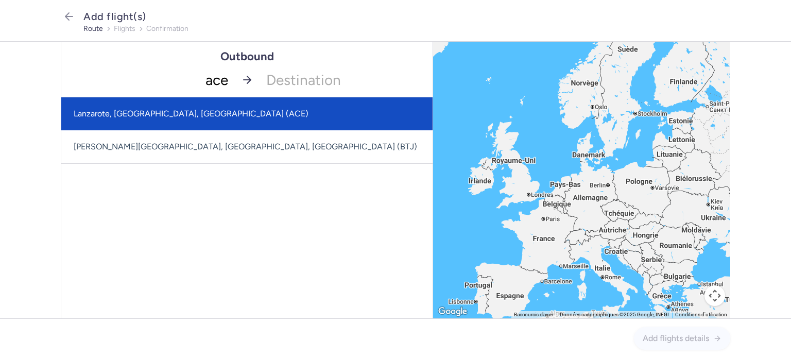
click at [223, 117] on span "Lanzarote, [GEOGRAPHIC_DATA], [GEOGRAPHIC_DATA] (ACE)" at bounding box center [246, 113] width 371 height 33
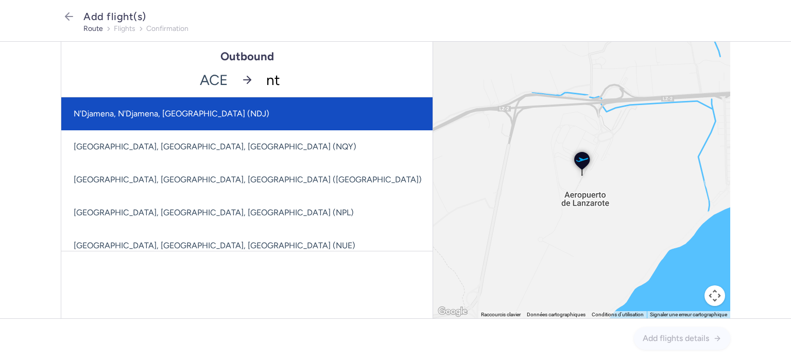
type input "nte"
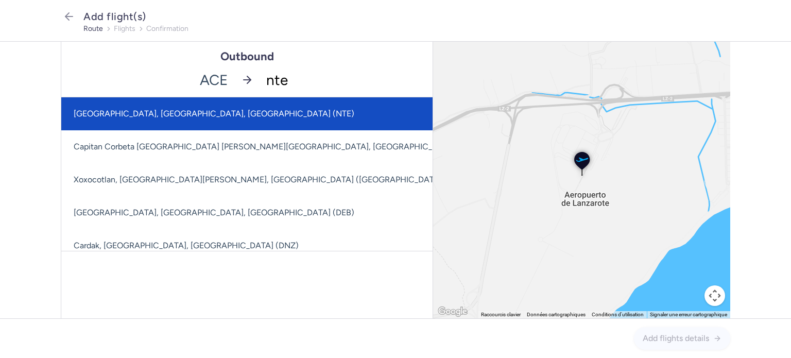
click at [307, 109] on span "[GEOGRAPHIC_DATA], [GEOGRAPHIC_DATA], [GEOGRAPHIC_DATA] (NTE)" at bounding box center [319, 113] width 517 height 33
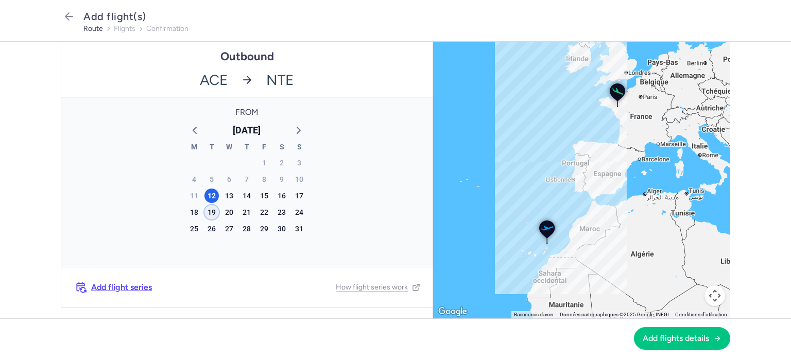
click at [208, 217] on div "19" at bounding box center [211, 212] width 14 height 14
click at [692, 341] on span "Add flights details" at bounding box center [675, 337] width 66 height 9
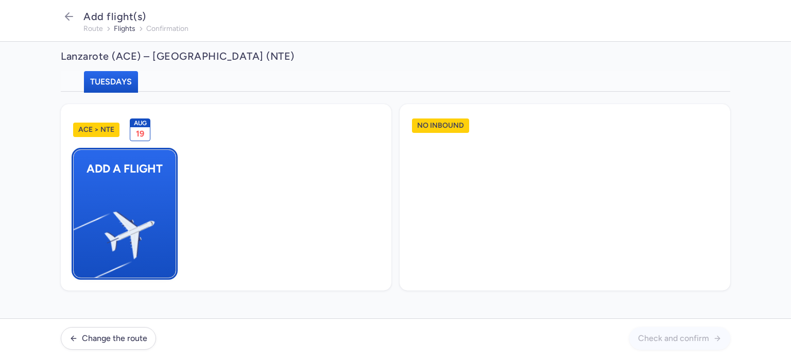
click at [151, 189] on button "Add a flight" at bounding box center [124, 213] width 103 height 129
select select "23"
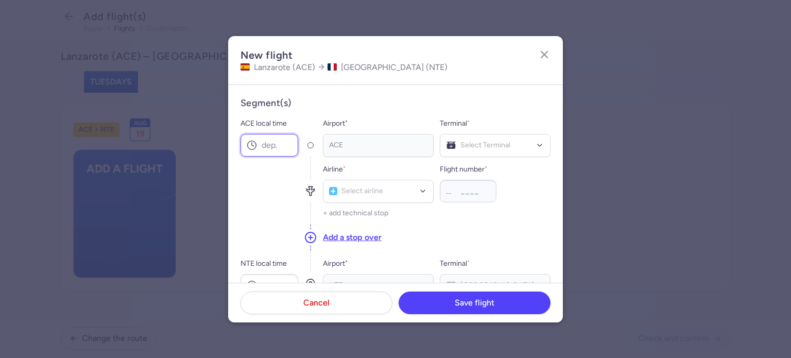
click at [282, 152] on input "ACE local time" at bounding box center [269, 145] width 58 height 23
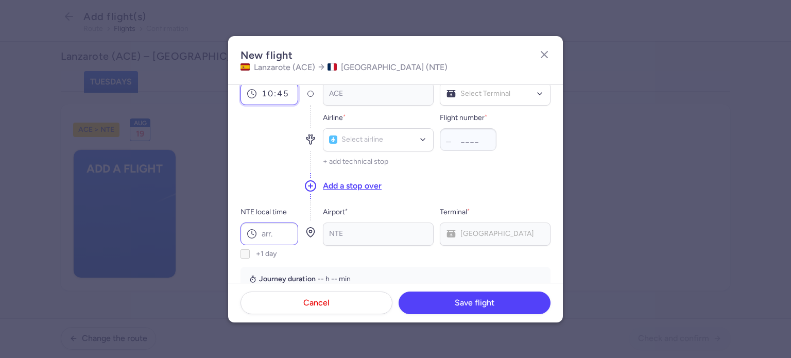
type input "10:45"
click at [284, 237] on input "NTE local time" at bounding box center [269, 233] width 58 height 23
type input "15:15"
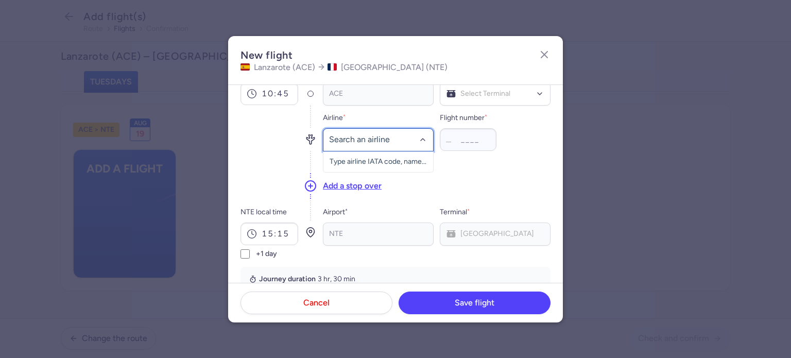
drag, startPoint x: 364, startPoint y: 139, endPoint x: 369, endPoint y: 131, distance: 8.8
type input "ent"
drag, startPoint x: 399, startPoint y: 166, endPoint x: 416, endPoint y: 158, distance: 18.9
click at [399, 166] on div "Enter Air (E4)" at bounding box center [377, 163] width 97 height 10
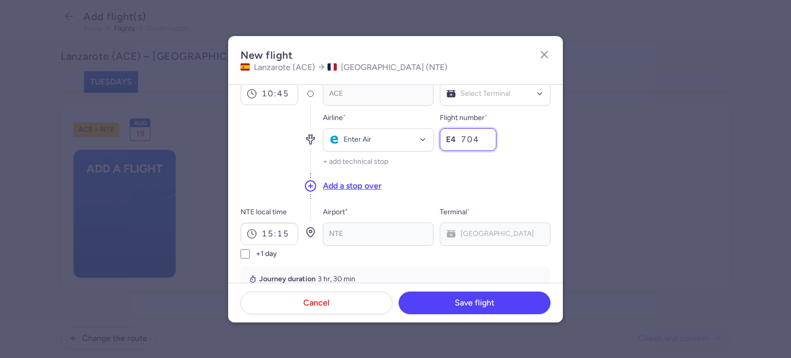
type input "704"
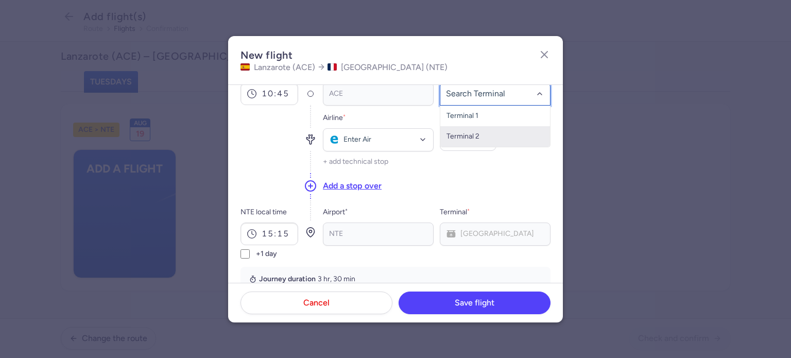
click at [490, 139] on span "Terminal 2" at bounding box center [495, 136] width 110 height 21
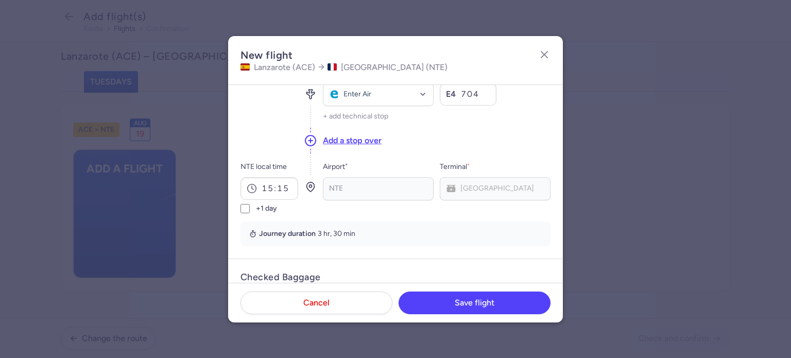
scroll to position [154, 0]
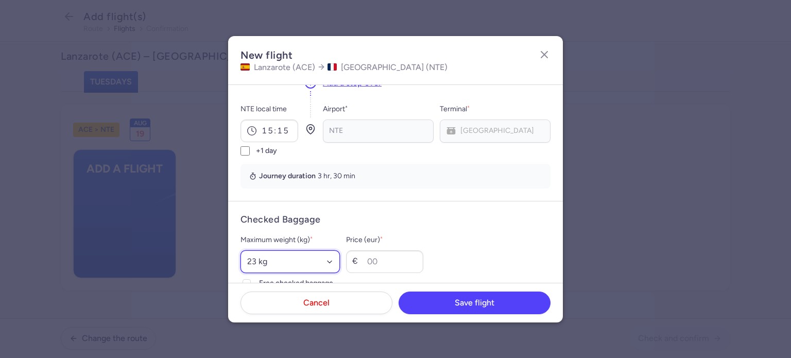
drag, startPoint x: 308, startPoint y: 264, endPoint x: 308, endPoint y: 255, distance: 8.8
click at [308, 264] on select "Select an option 15 kg 16 kg 17 kg 18 kg 19 kg 20 kg 21 kg 22 kg 23 kg 24 kg 25…" at bounding box center [289, 261] width 99 height 23
select select "20"
click at [240, 250] on select "Select an option 15 kg 16 kg 17 kg 18 kg 19 kg 20 kg 21 kg 22 kg 23 kg 24 kg 25…" at bounding box center [289, 261] width 99 height 23
click at [396, 263] on input "Price (eur) *" at bounding box center [384, 261] width 77 height 23
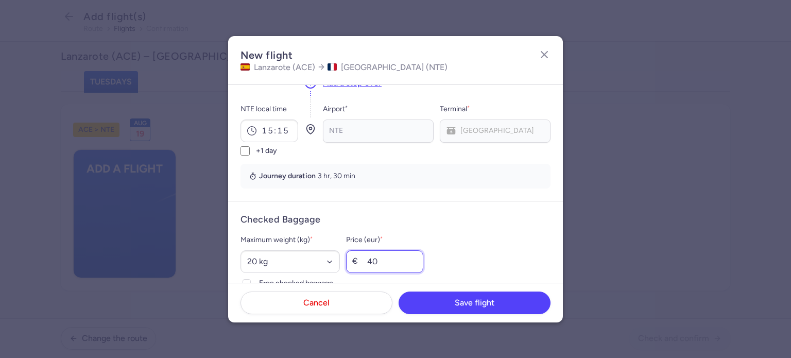
type input "40"
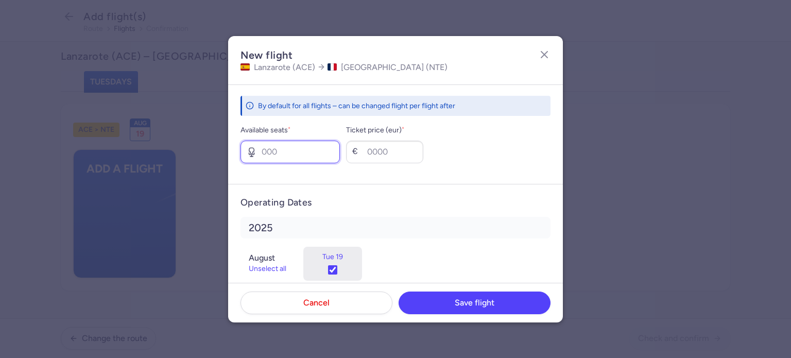
scroll to position [419, 0]
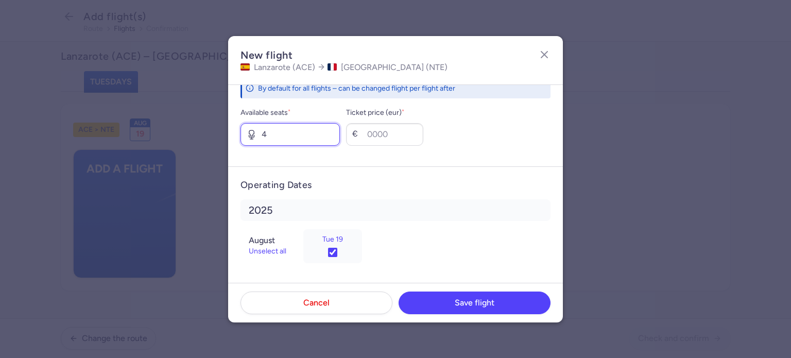
type input "4"
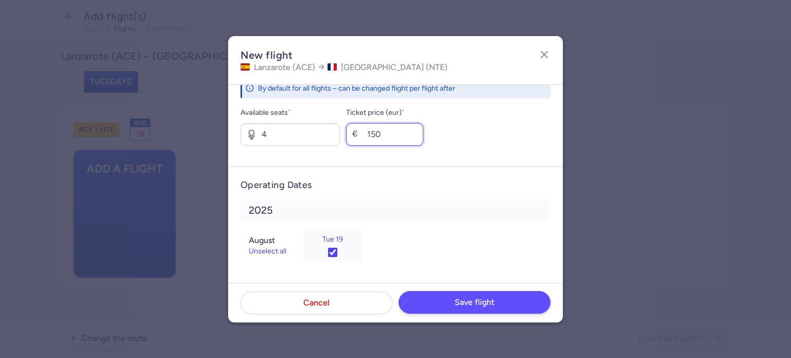
type input "150"
click at [468, 309] on button "Save flight" at bounding box center [474, 302] width 152 height 23
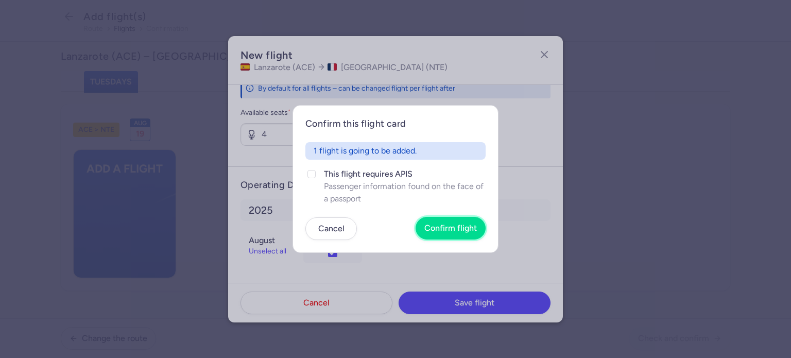
drag, startPoint x: 461, startPoint y: 229, endPoint x: 466, endPoint y: 230, distance: 5.4
click at [463, 230] on span "Confirm flight" at bounding box center [450, 227] width 53 height 9
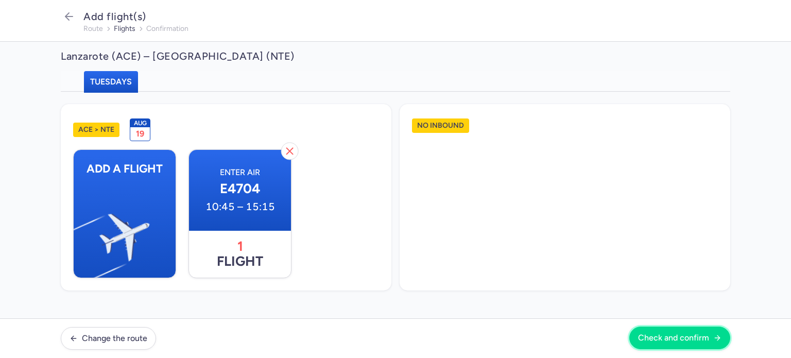
click at [649, 330] on button "Check and confirm" at bounding box center [679, 337] width 101 height 23
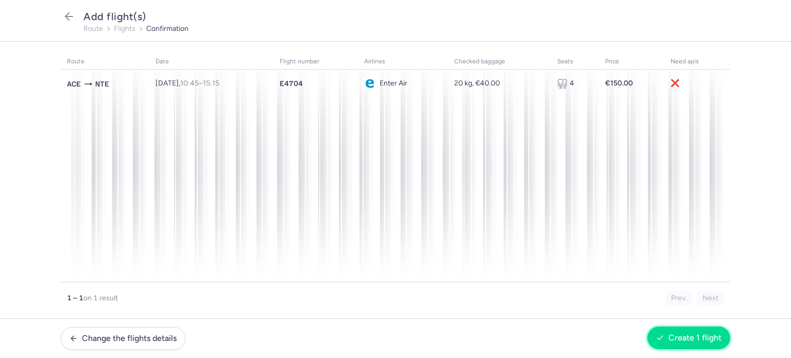
click at [666, 343] on button "Create 1 flight" at bounding box center [688, 337] width 83 height 23
